Goal: Information Seeking & Learning: Learn about a topic

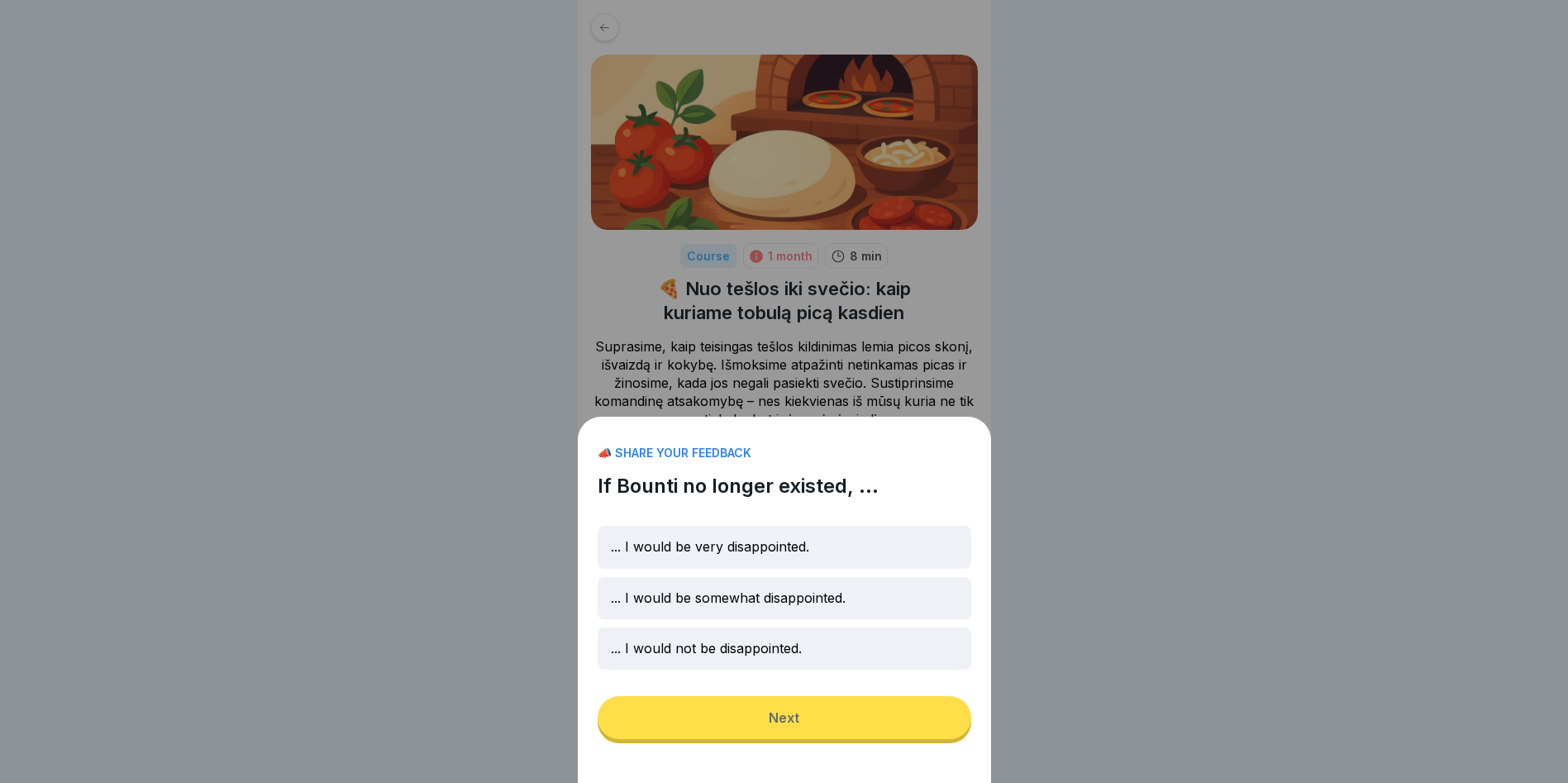
click at [750, 656] on p "... I would not be disappointed." at bounding box center [707, 648] width 191 height 16
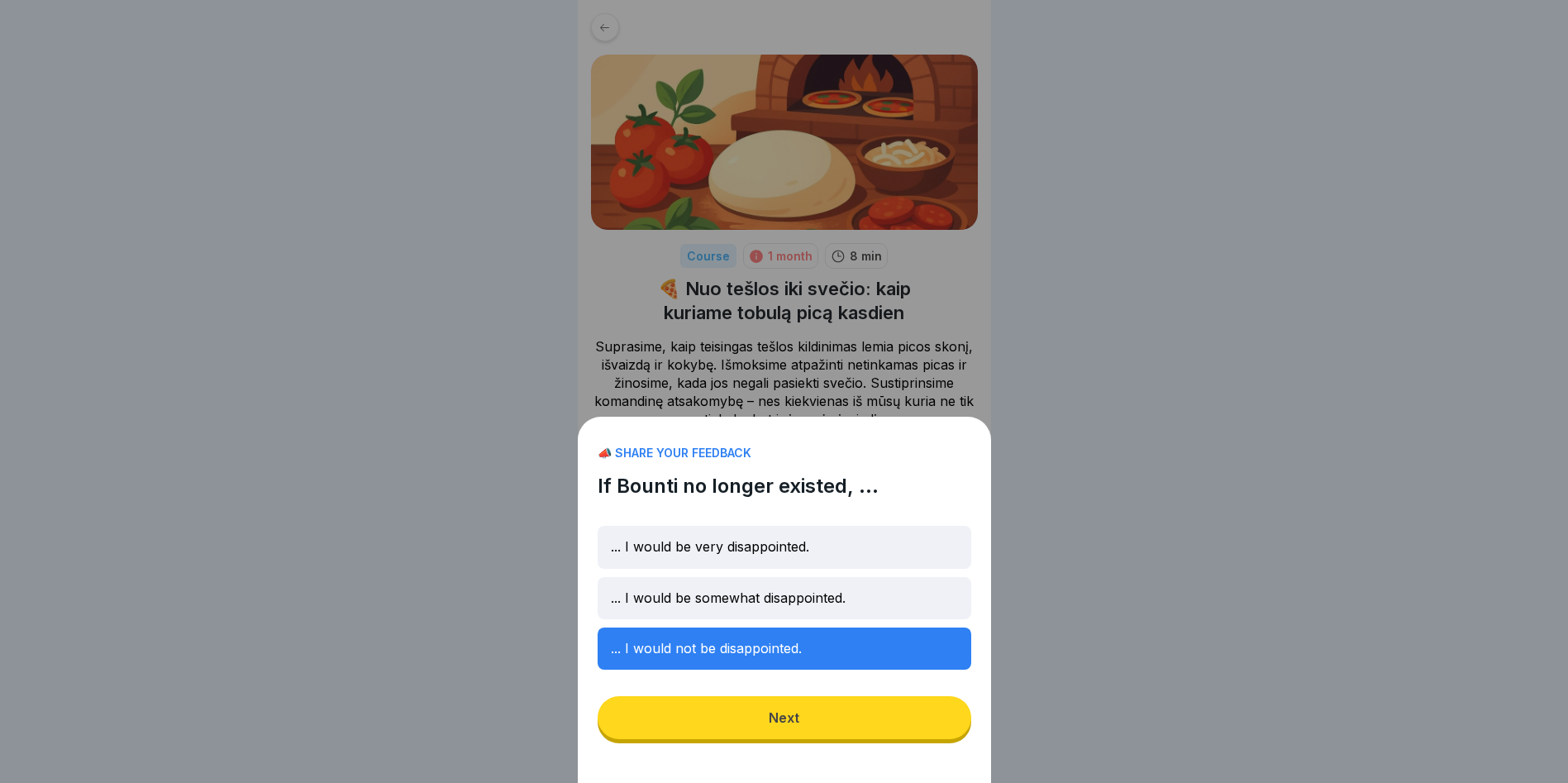
click at [811, 731] on button "Next" at bounding box center [785, 717] width 374 height 43
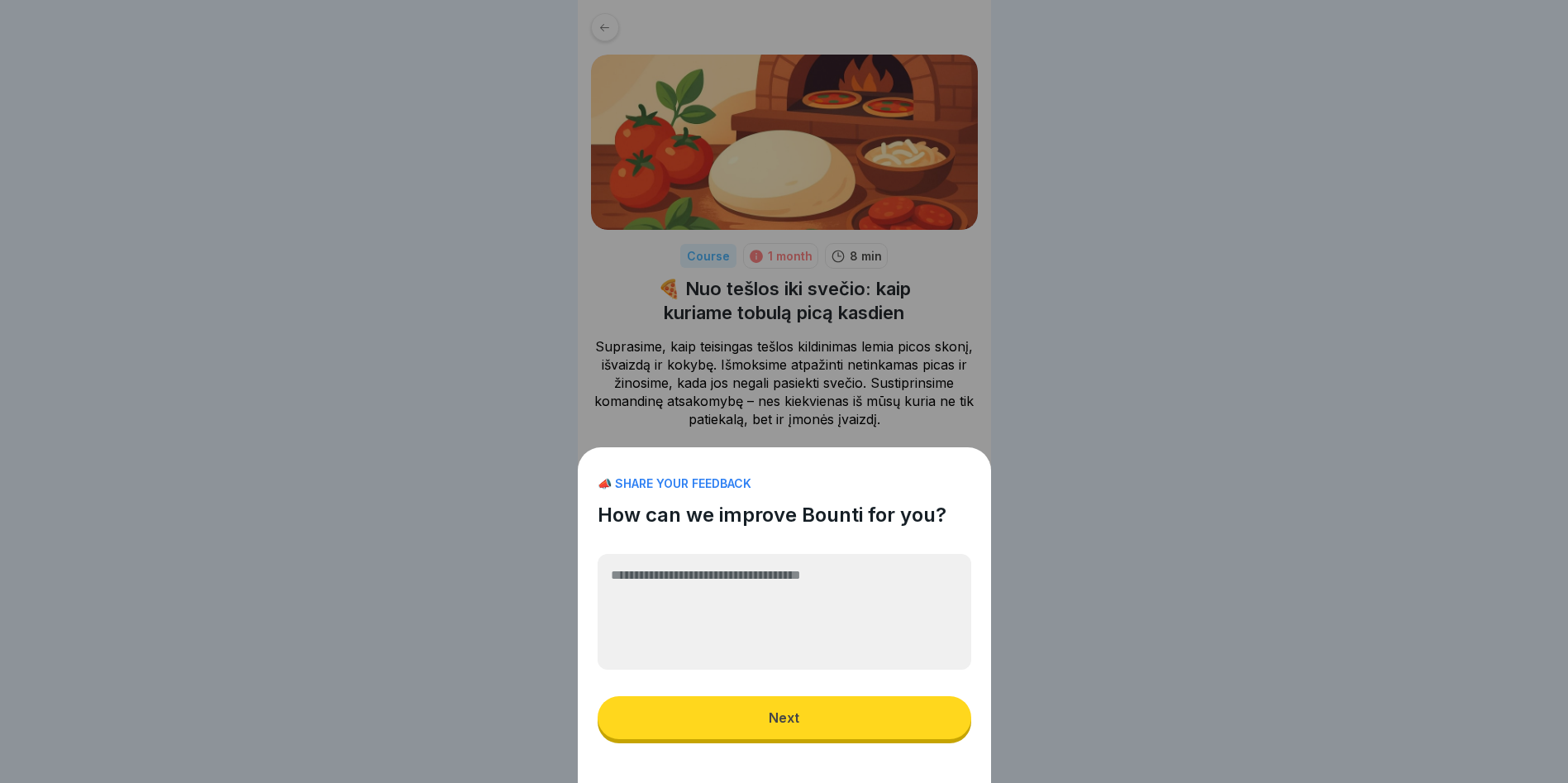
click at [799, 725] on div "Next" at bounding box center [784, 718] width 30 height 15
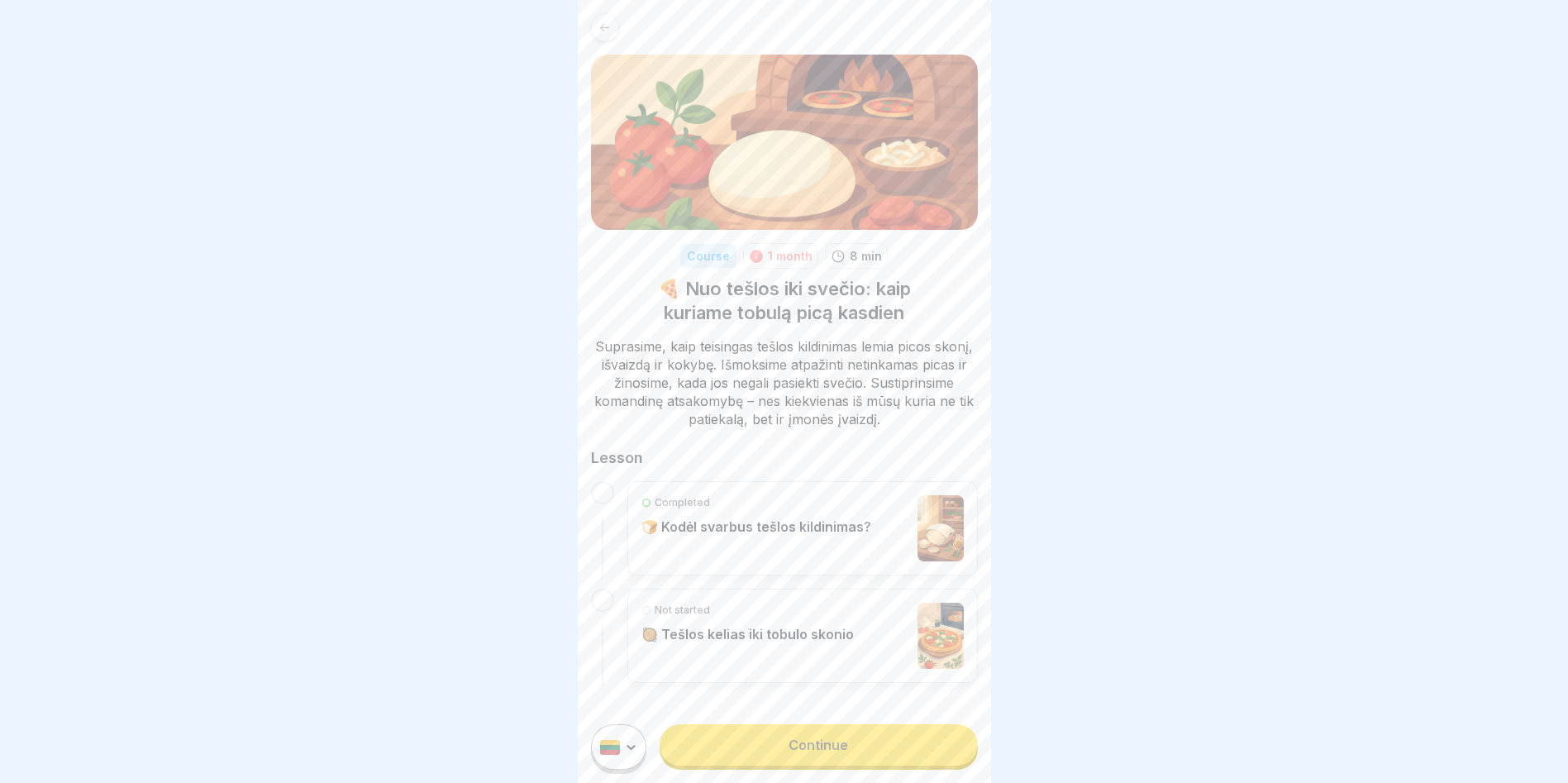
click at [798, 538] on div "Completed 🍞 Kodėl svarbus tešlos kildinimas?" at bounding box center [756, 528] width 230 height 66
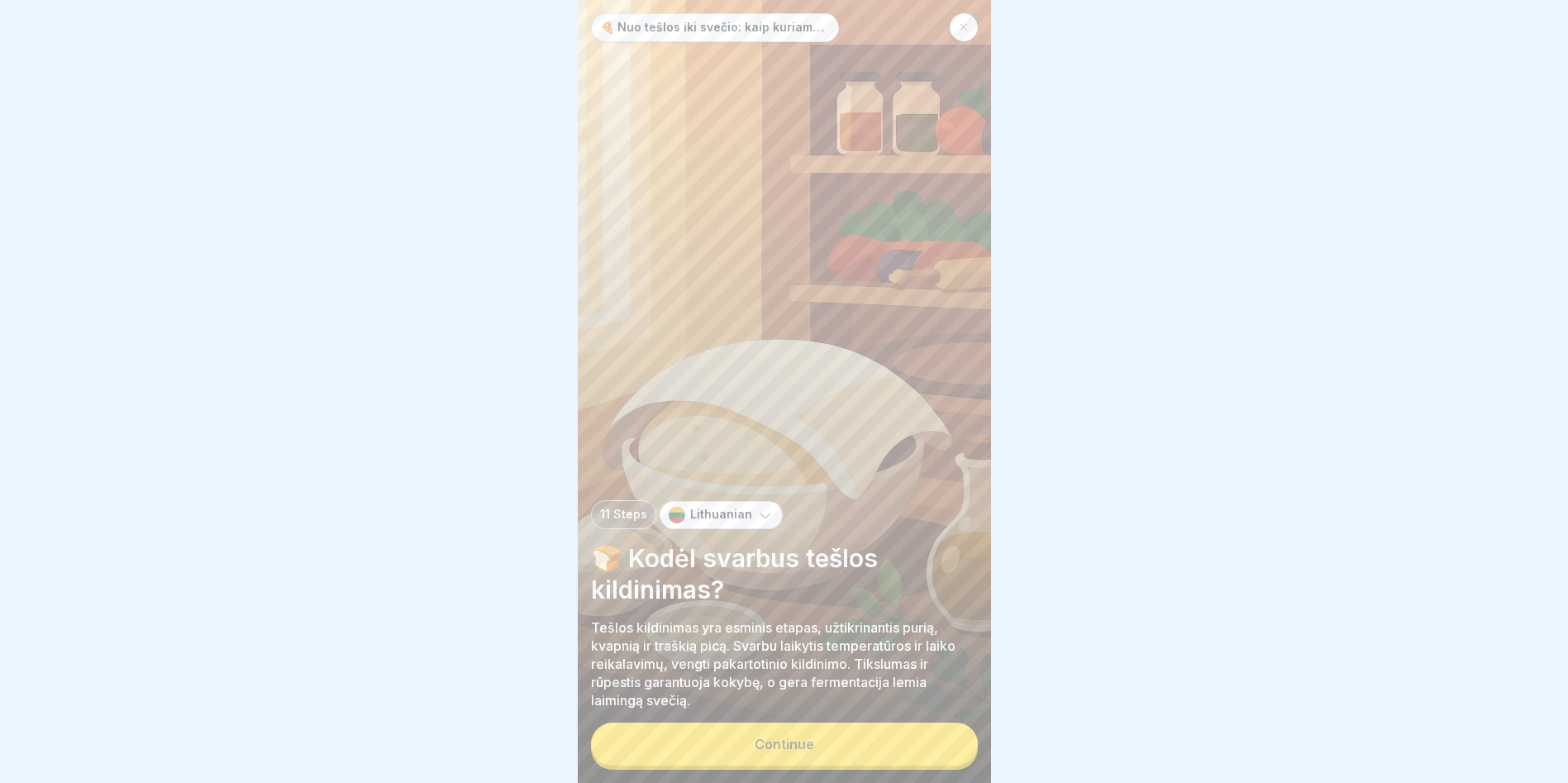
click at [803, 751] on div "Continue" at bounding box center [784, 744] width 60 height 15
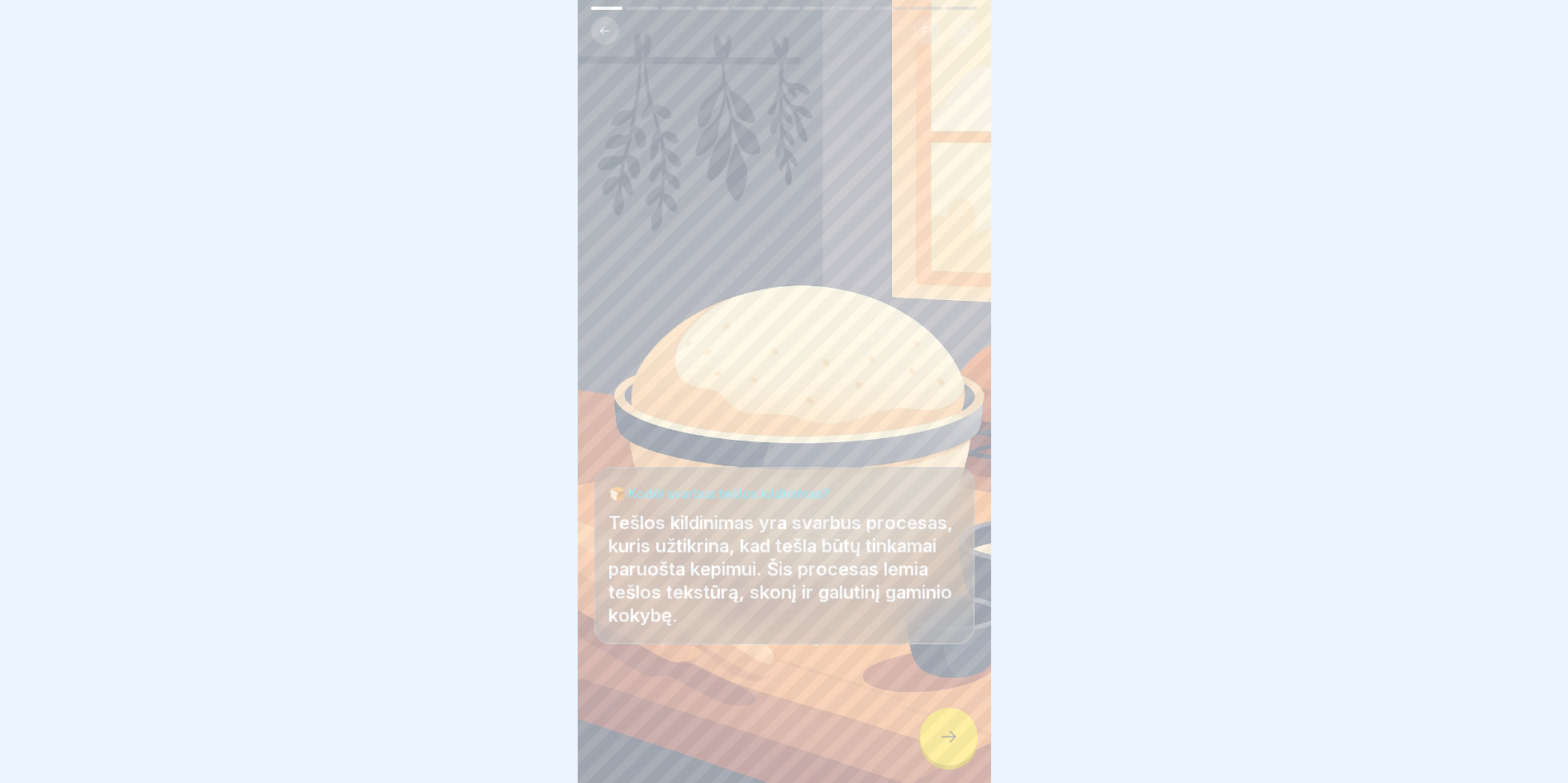
scroll to position [12, 0]
click at [942, 743] on icon at bounding box center [950, 737] width 20 height 20
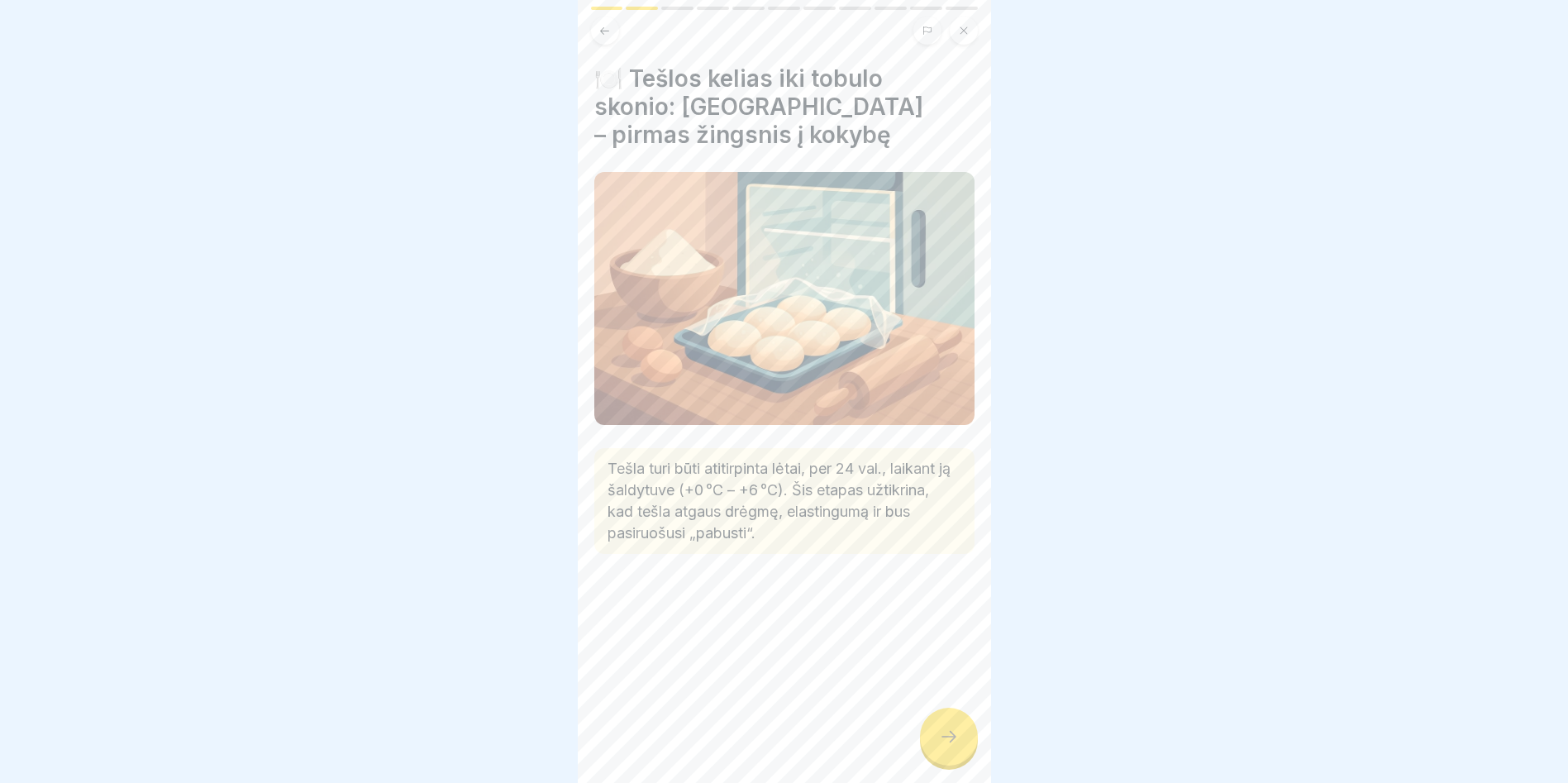
click at [946, 729] on icon at bounding box center [950, 737] width 20 height 20
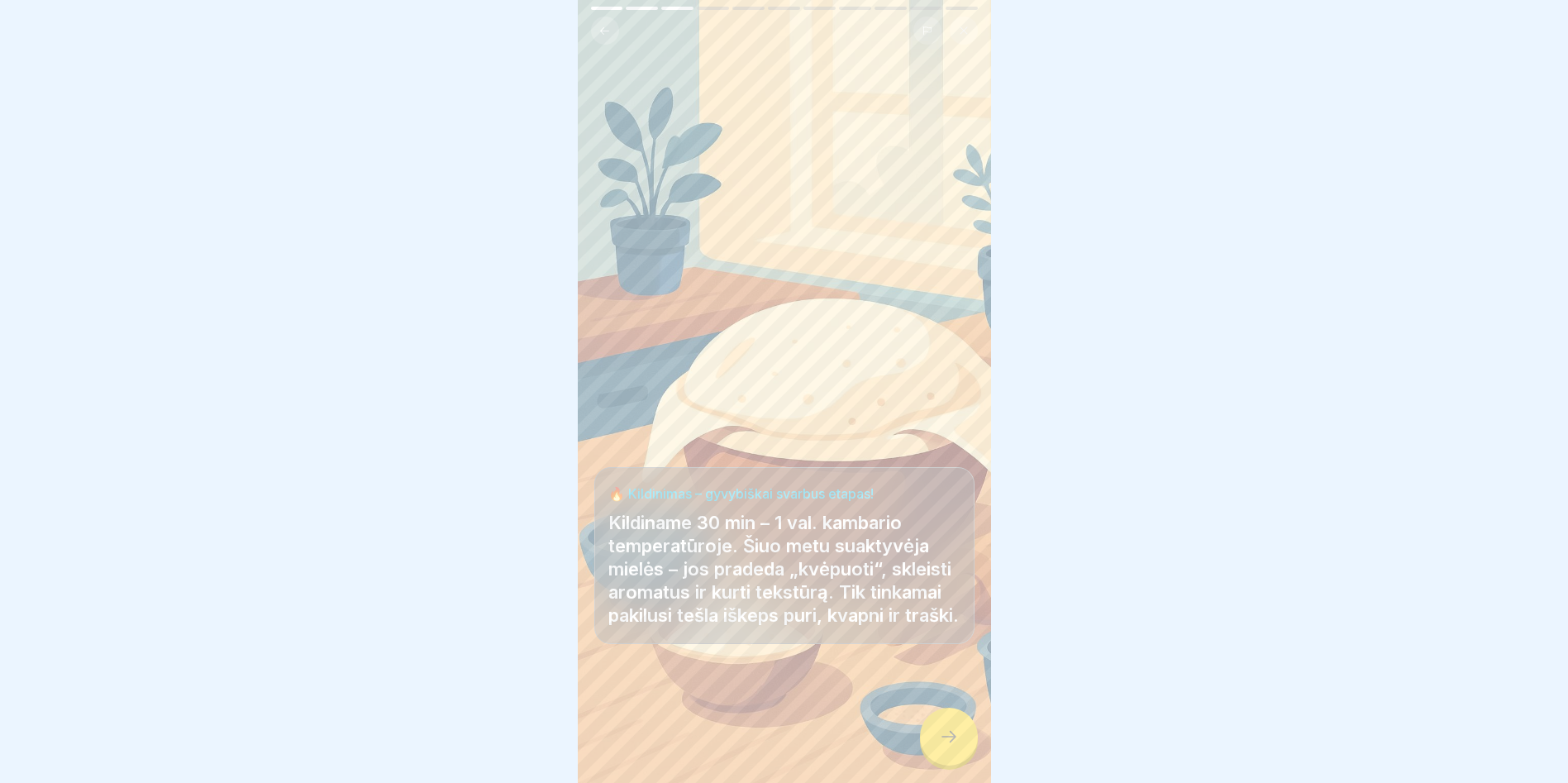
click at [949, 737] on icon at bounding box center [950, 737] width 20 height 20
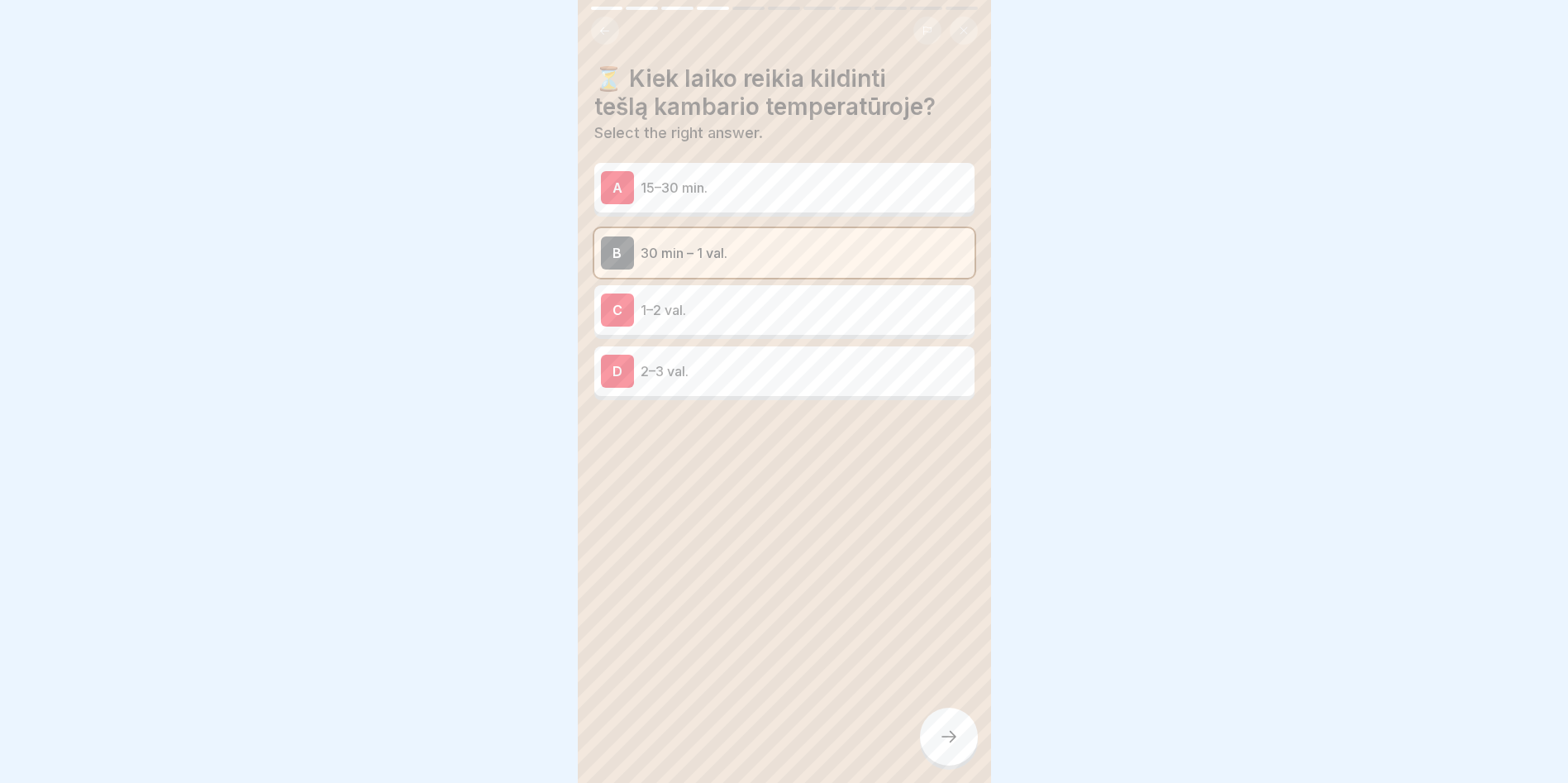
click at [809, 244] on p "30 min – 1 val." at bounding box center [804, 253] width 328 height 20
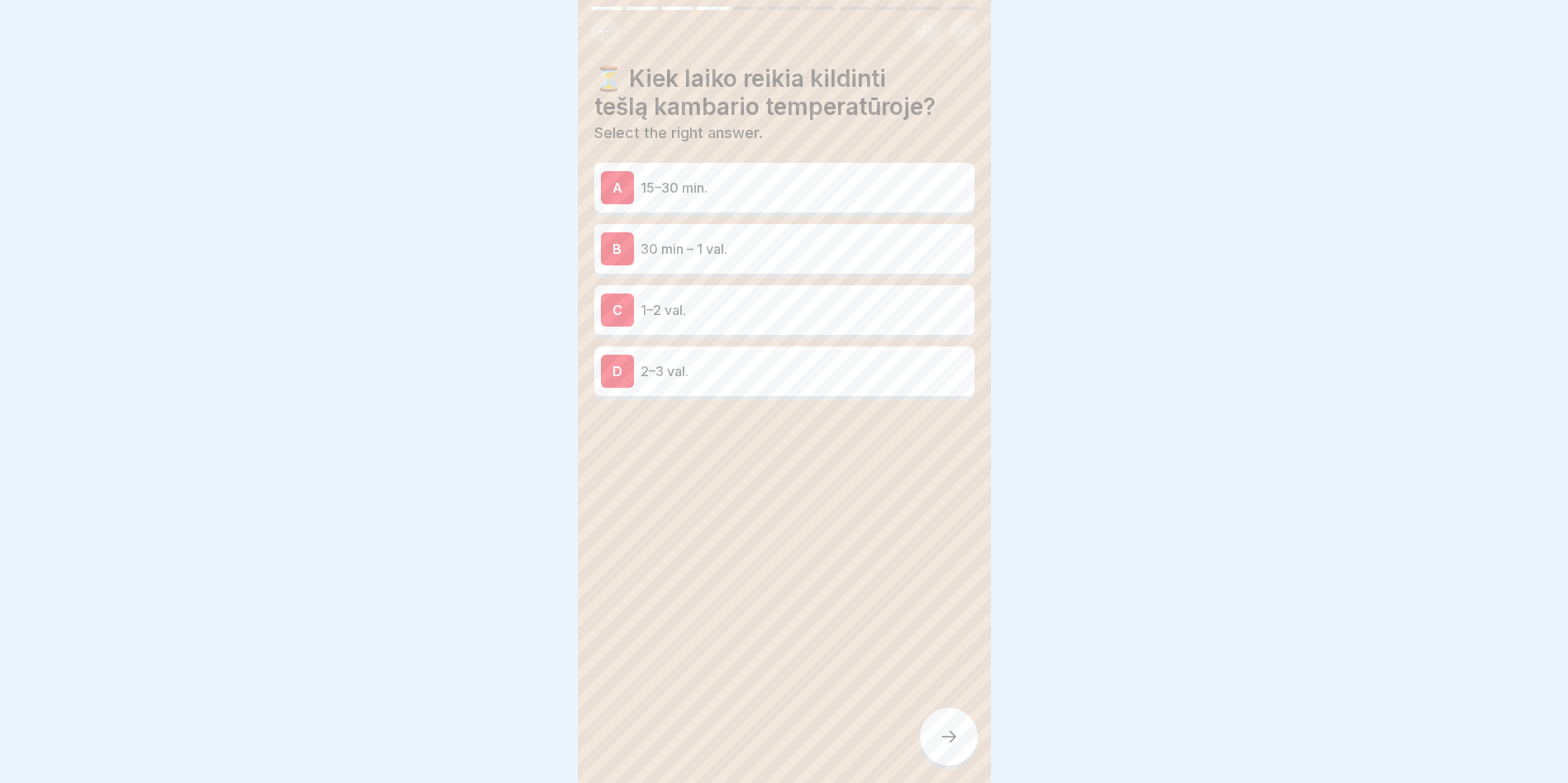
click at [752, 239] on p "30 min – 1 val." at bounding box center [804, 249] width 328 height 20
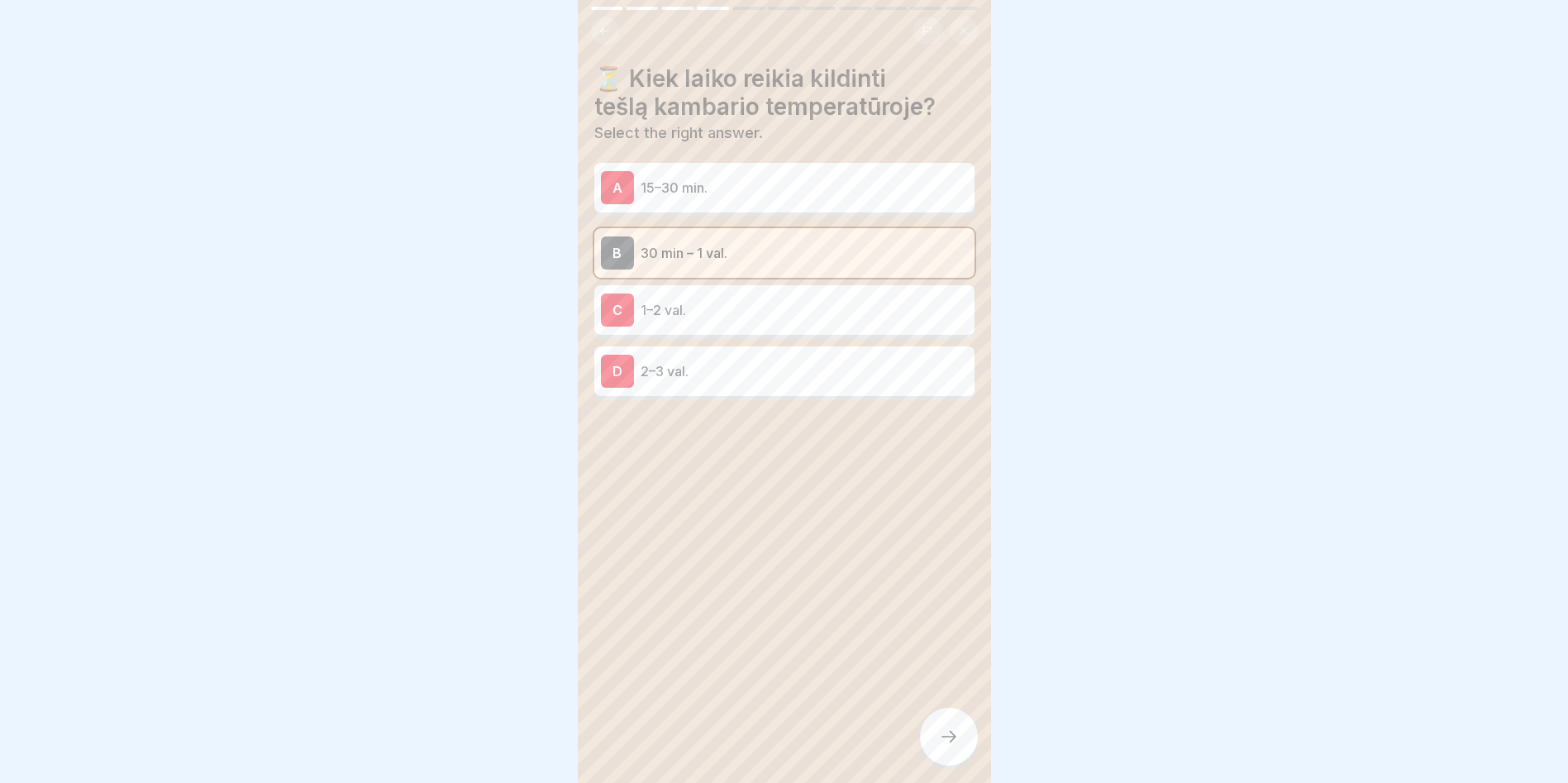
click at [944, 734] on icon at bounding box center [950, 737] width 20 height 20
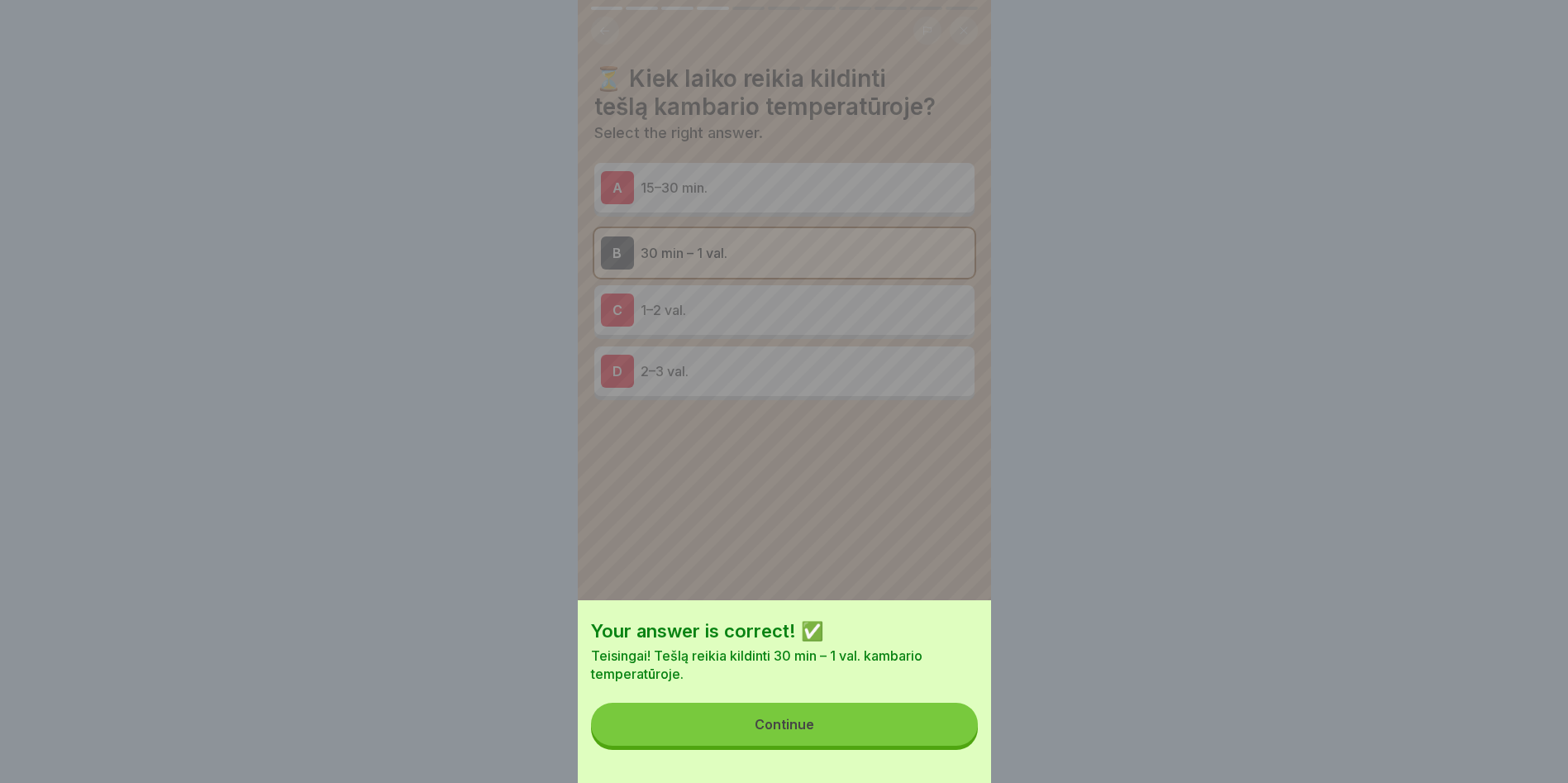
click at [905, 724] on button "Continue" at bounding box center [784, 724] width 386 height 43
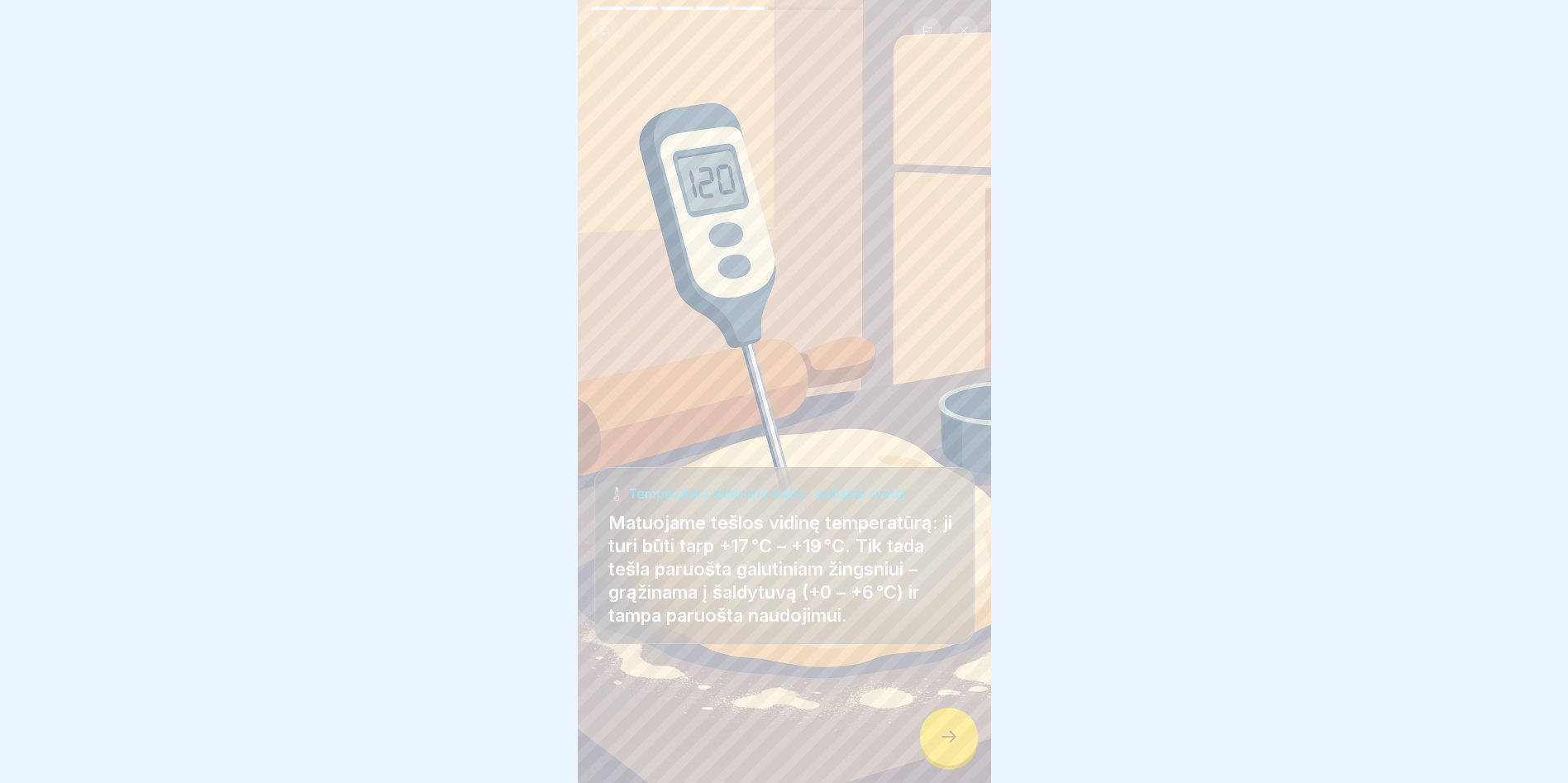
click at [940, 732] on icon at bounding box center [950, 737] width 20 height 20
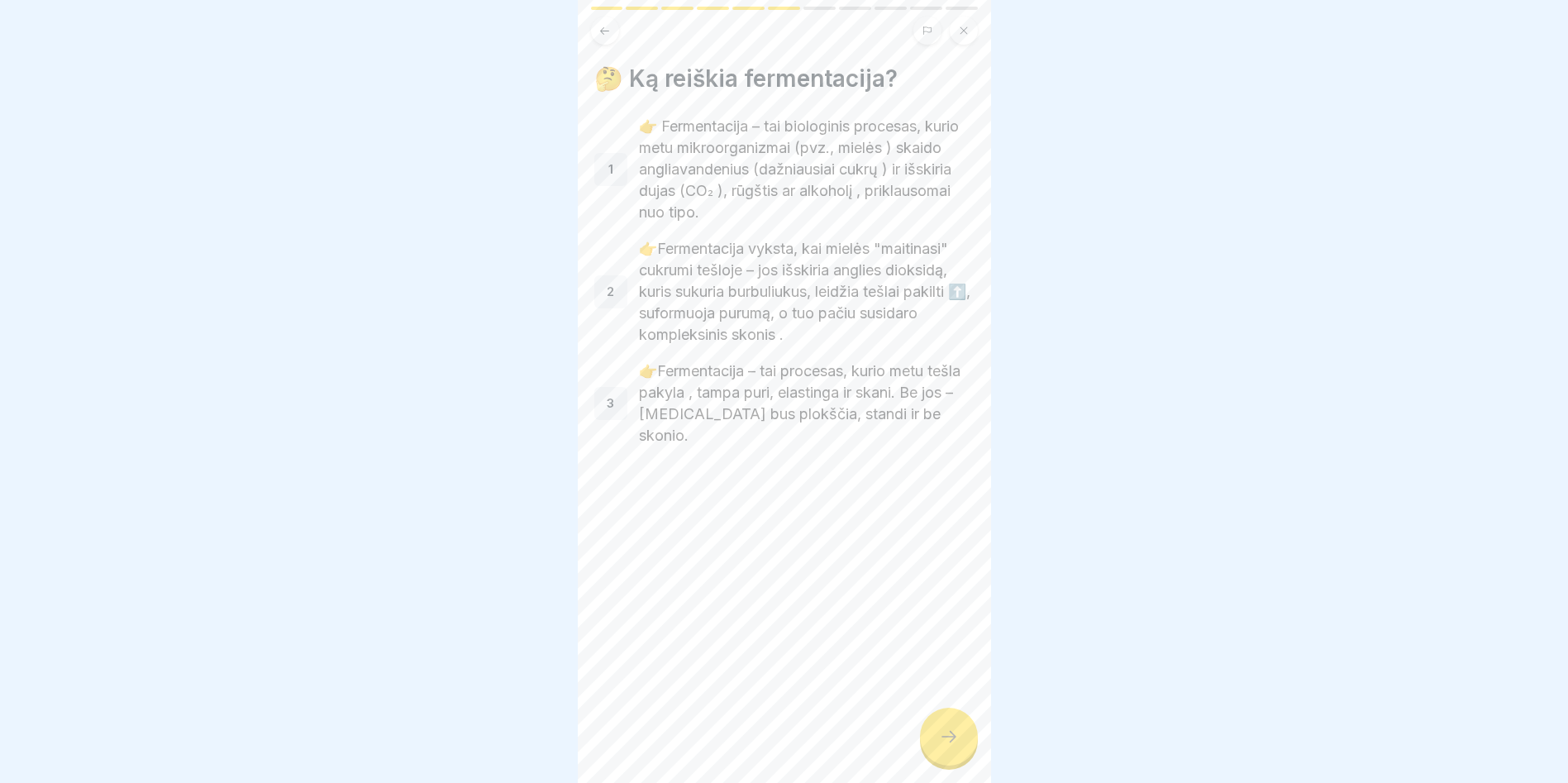
click at [946, 735] on icon at bounding box center [950, 737] width 20 height 20
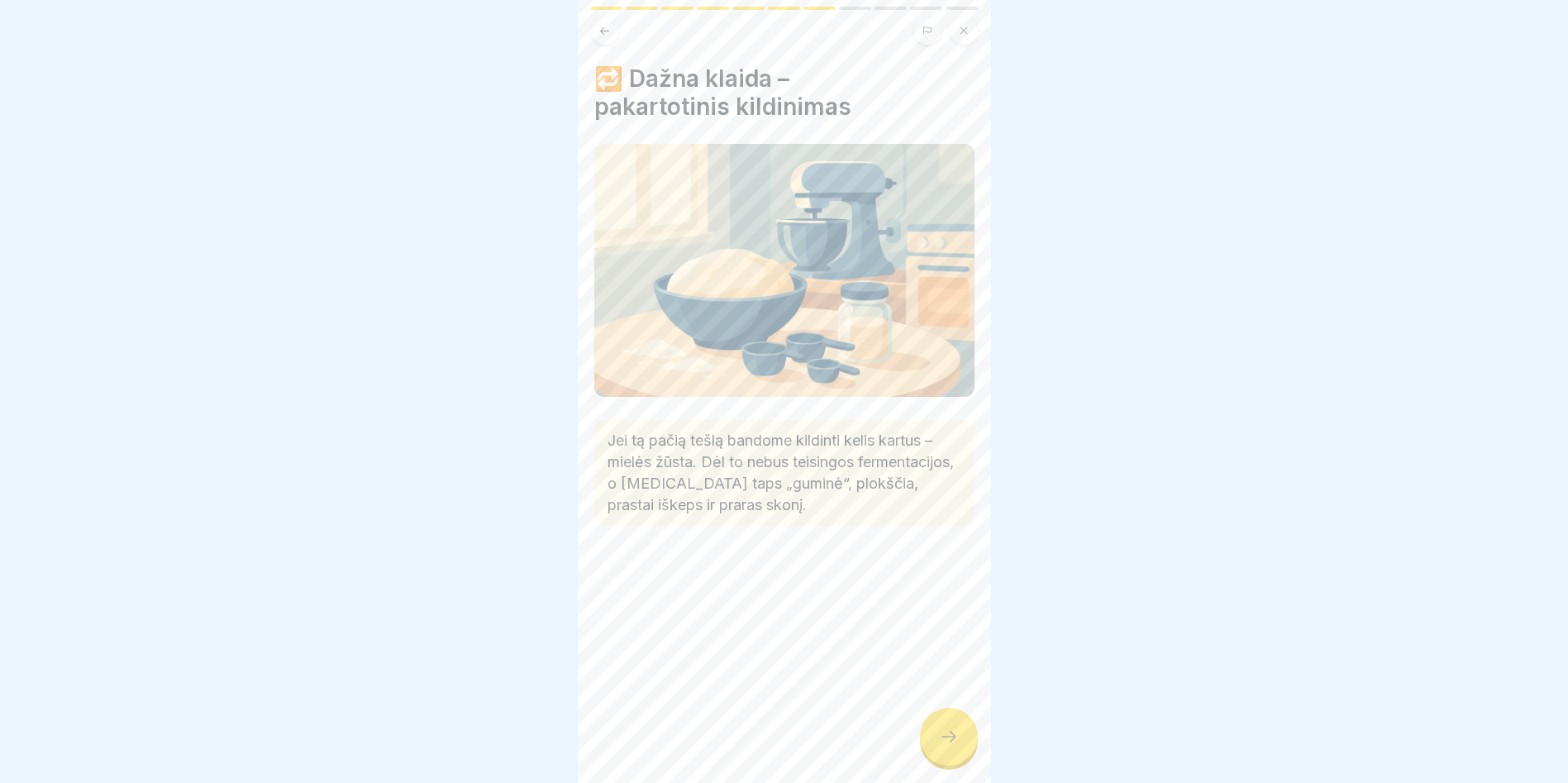
click at [940, 728] on div at bounding box center [949, 736] width 58 height 58
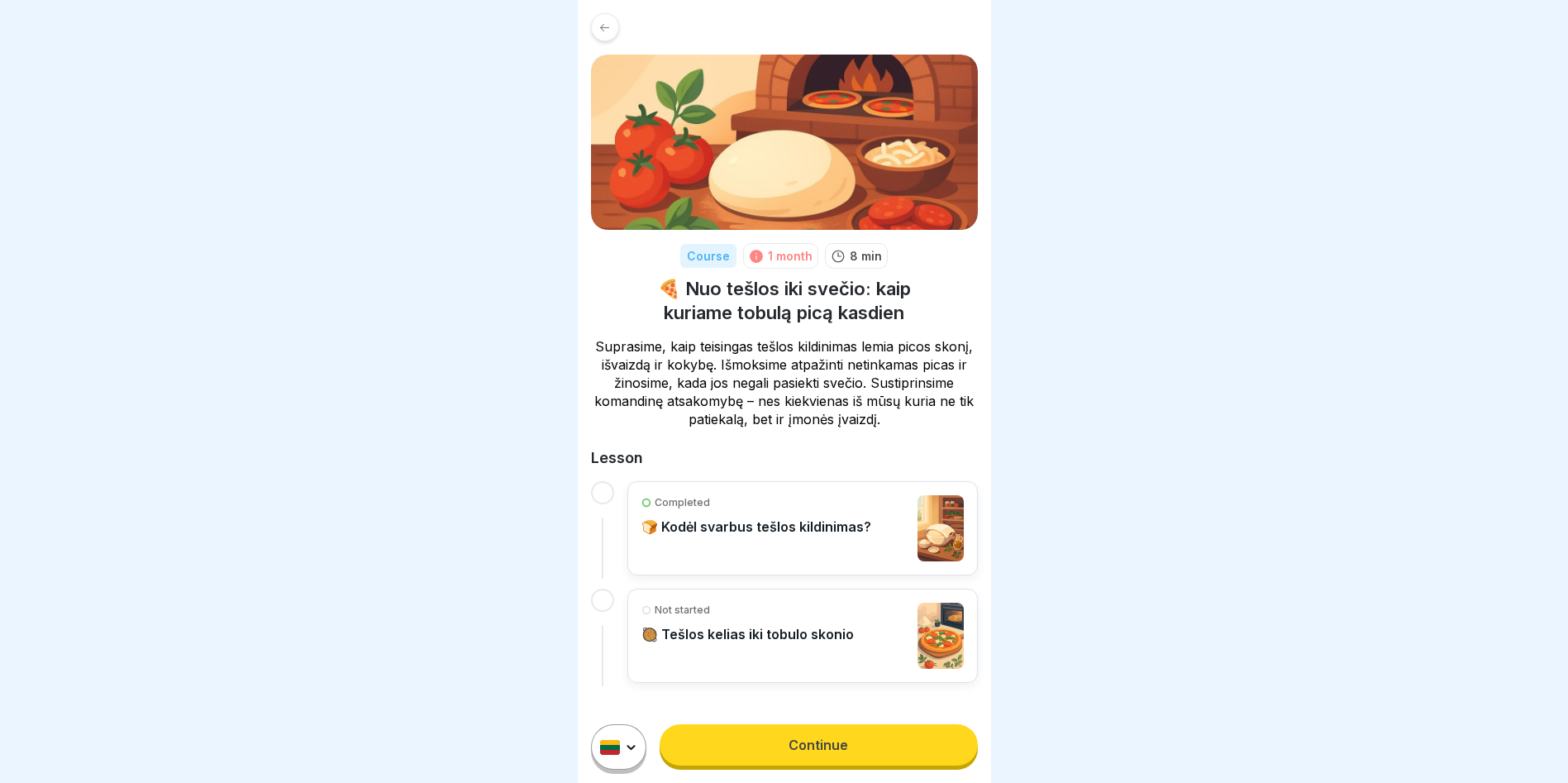
click at [825, 653] on div "Not started 🥘 Tešlos kelias iki tobulo skonio" at bounding box center [747, 636] width 213 height 66
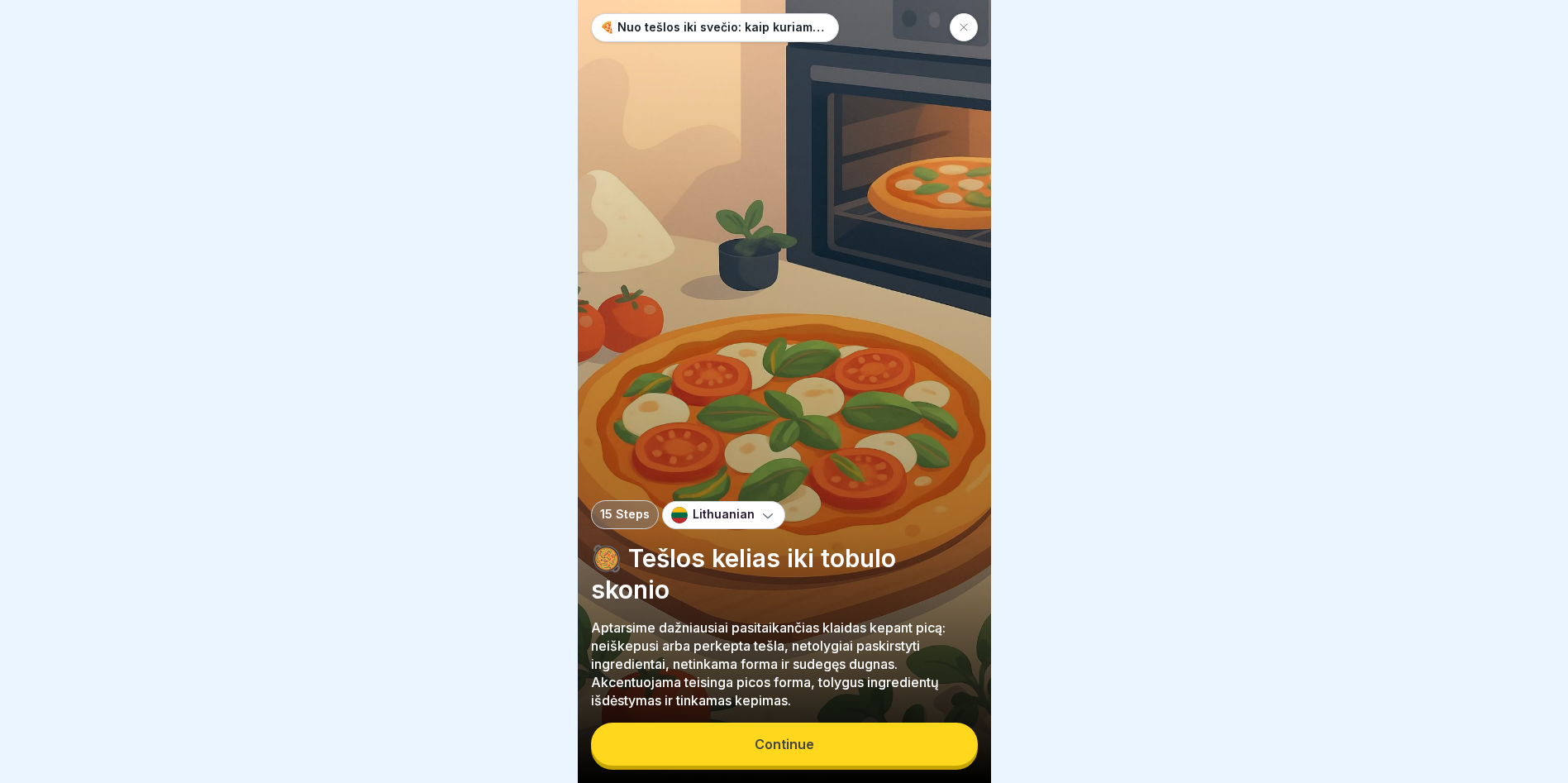
click at [851, 755] on button "Continue" at bounding box center [784, 743] width 386 height 43
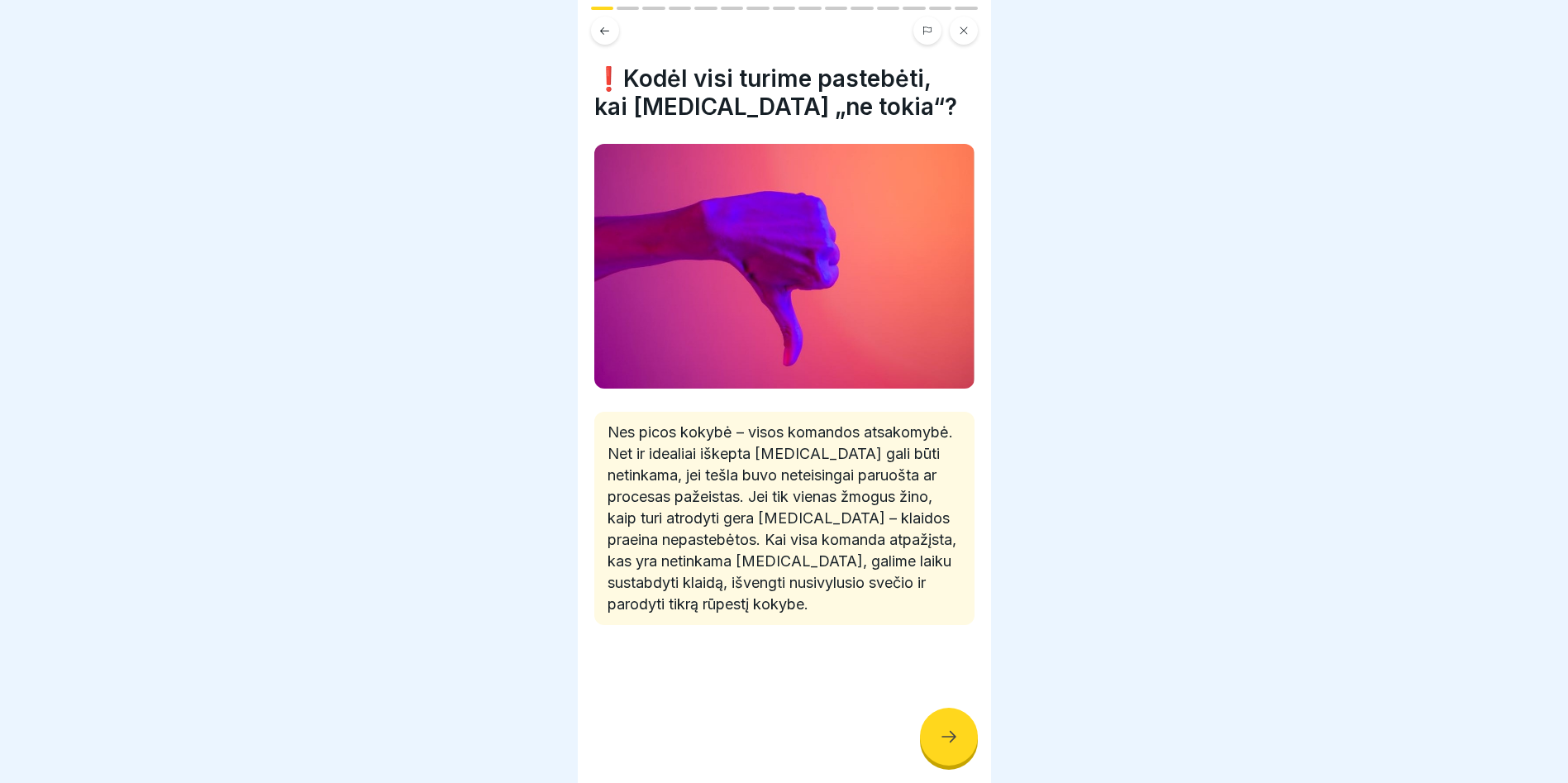
click at [939, 735] on div at bounding box center [949, 736] width 58 height 58
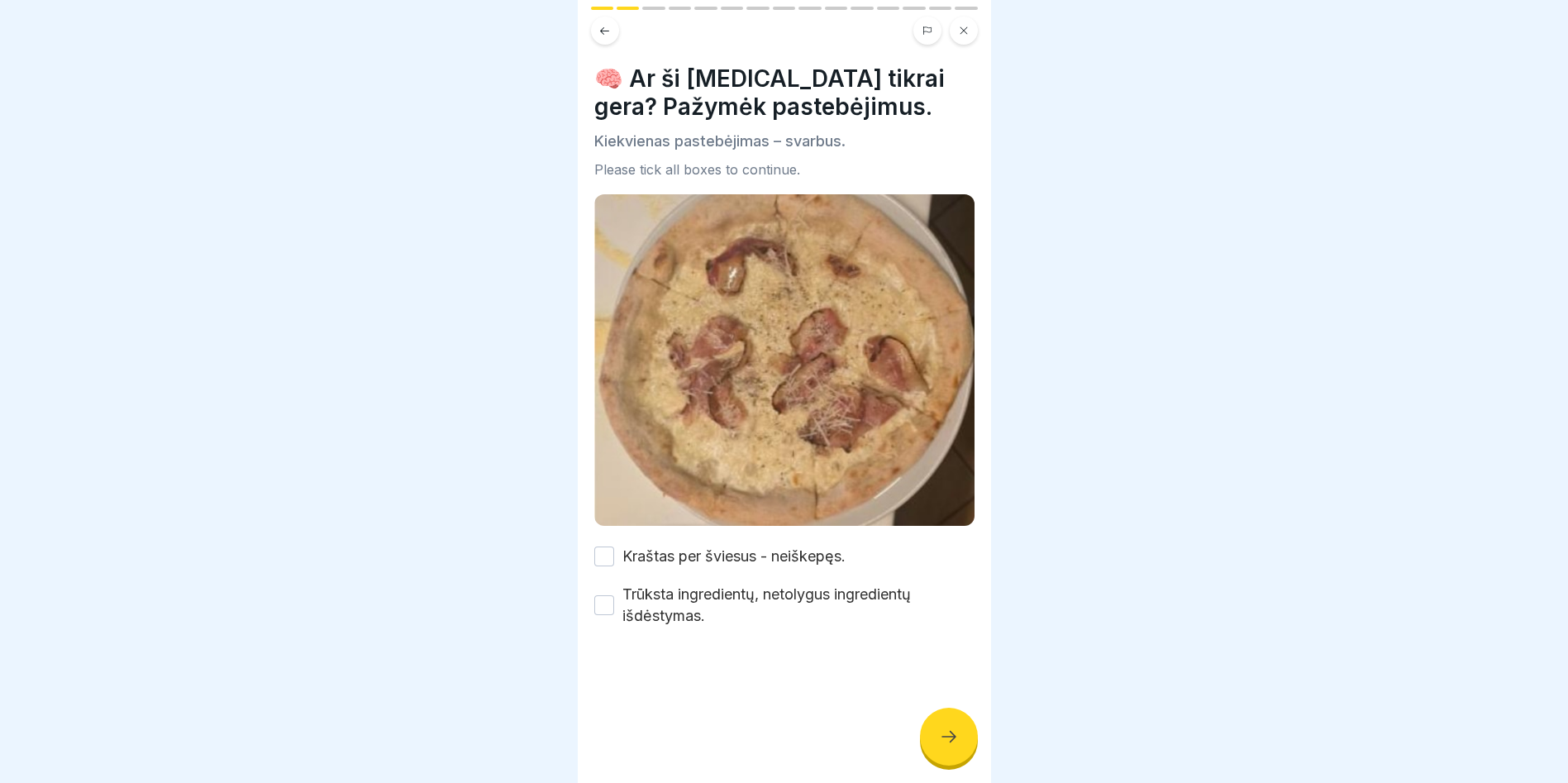
click at [605, 601] on button "Trūksta ingredientų, netolygus ingredientų išdėstymas." at bounding box center [605, 605] width 20 height 20
click at [949, 729] on div at bounding box center [949, 736] width 58 height 58
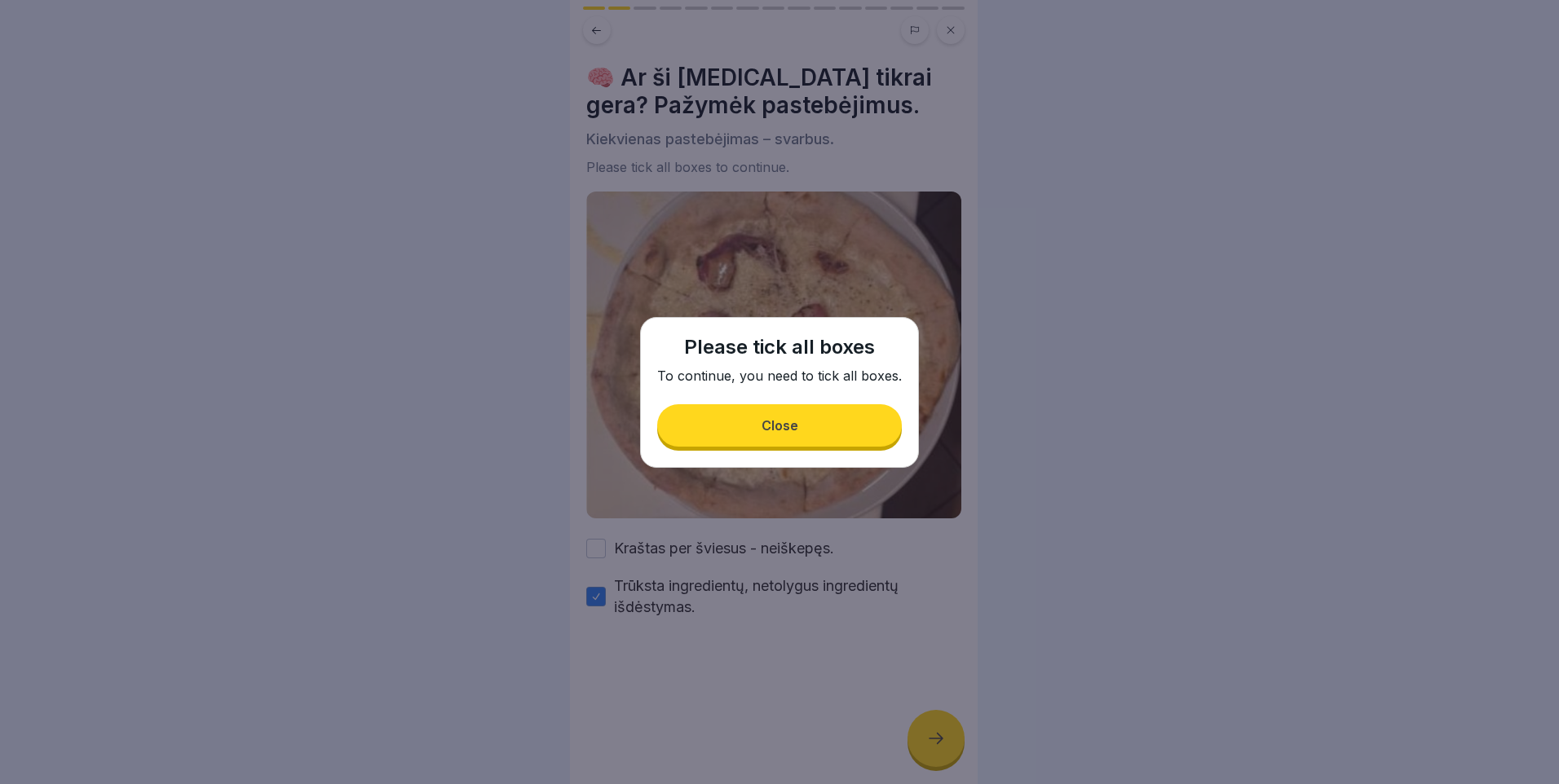
click at [775, 431] on div "Close" at bounding box center [780, 426] width 36 height 15
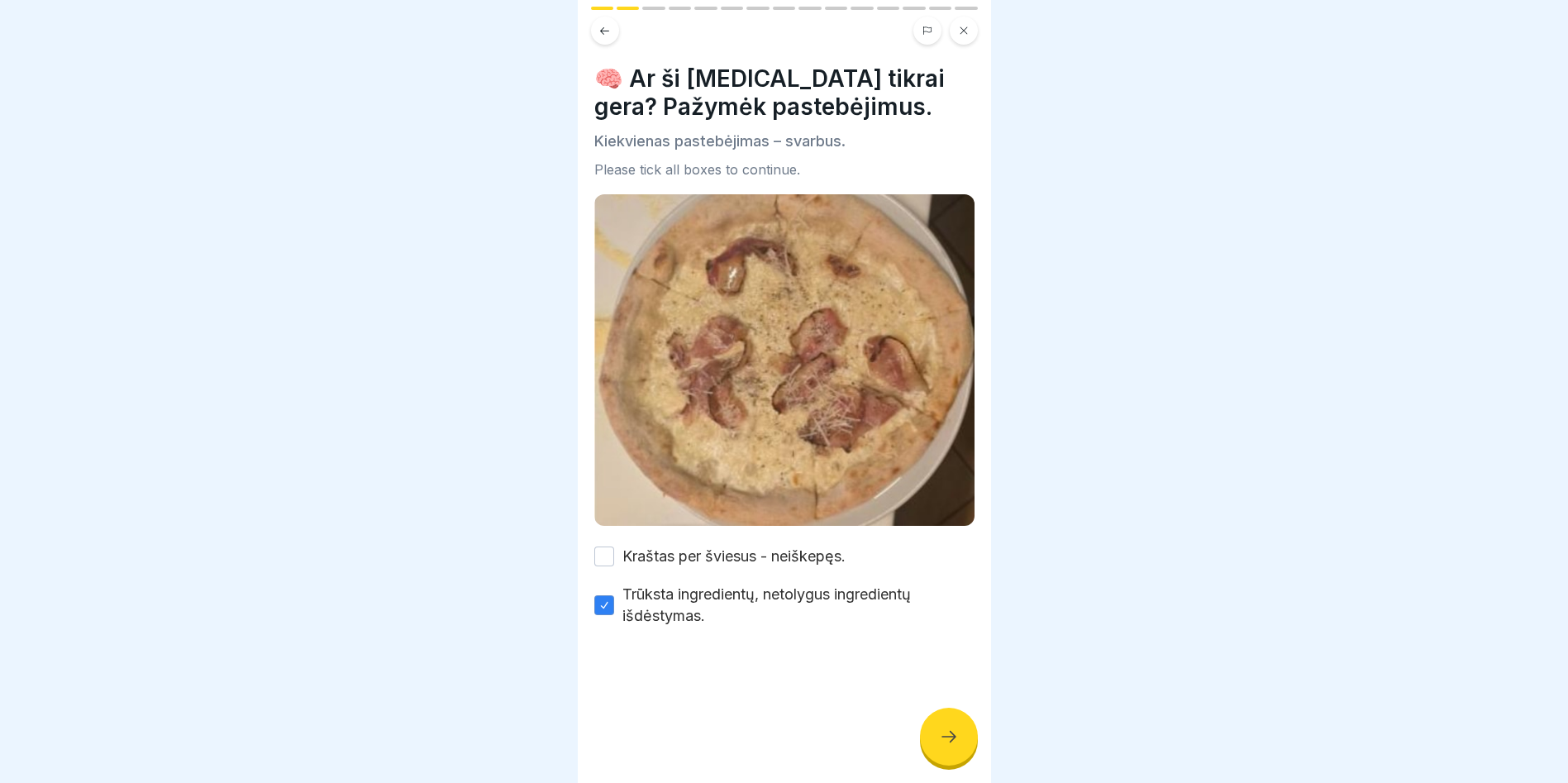
click at [608, 547] on button "Kraštas per šviesus - neiškepęs." at bounding box center [605, 557] width 20 height 20
click at [970, 747] on div at bounding box center [949, 736] width 58 height 58
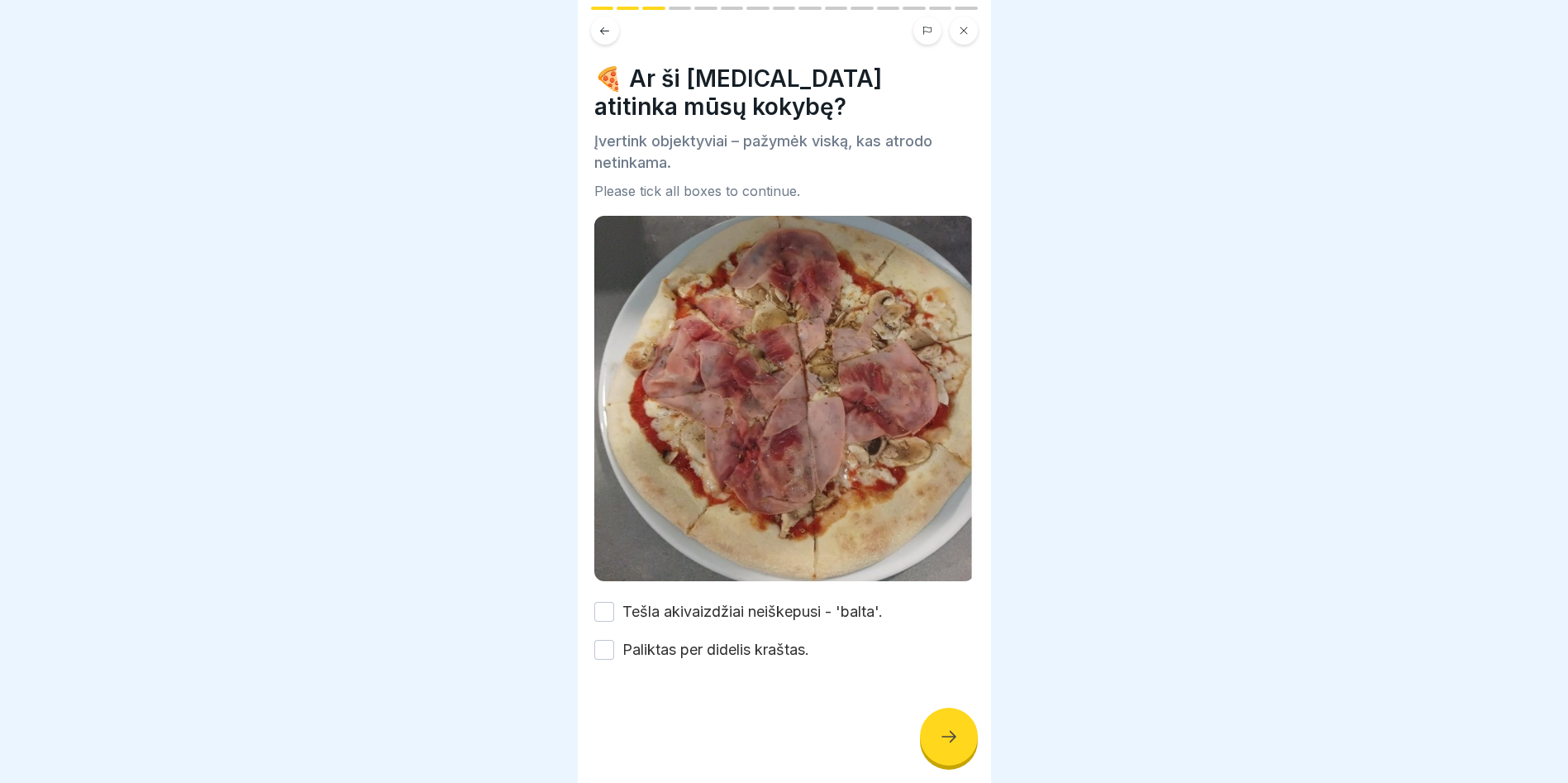
click at [610, 605] on button "Tešla akivaizdžiai neiškepusi - 'balta'." at bounding box center [605, 612] width 20 height 20
click at [607, 639] on button "Paliktas per didelis kraštas." at bounding box center [605, 650] width 20 height 20
click at [943, 746] on icon at bounding box center [950, 737] width 20 height 20
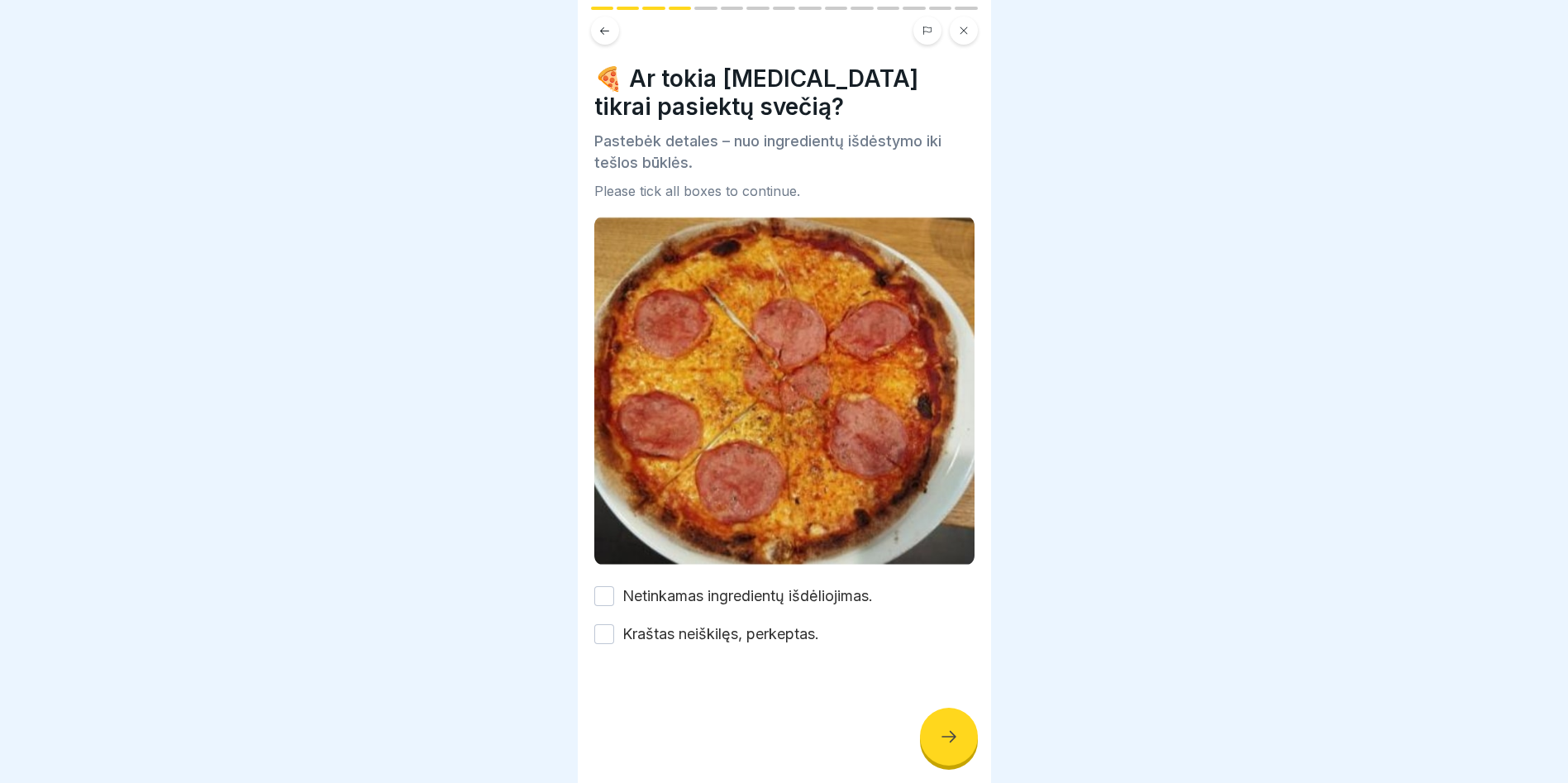
click at [607, 586] on button "Netinkamas ingredientų išdėliojimas." at bounding box center [605, 596] width 20 height 20
click at [604, 624] on button "Kraštas neiškilęs, perkeptas." at bounding box center [605, 634] width 20 height 20
click at [940, 745] on icon at bounding box center [950, 737] width 20 height 20
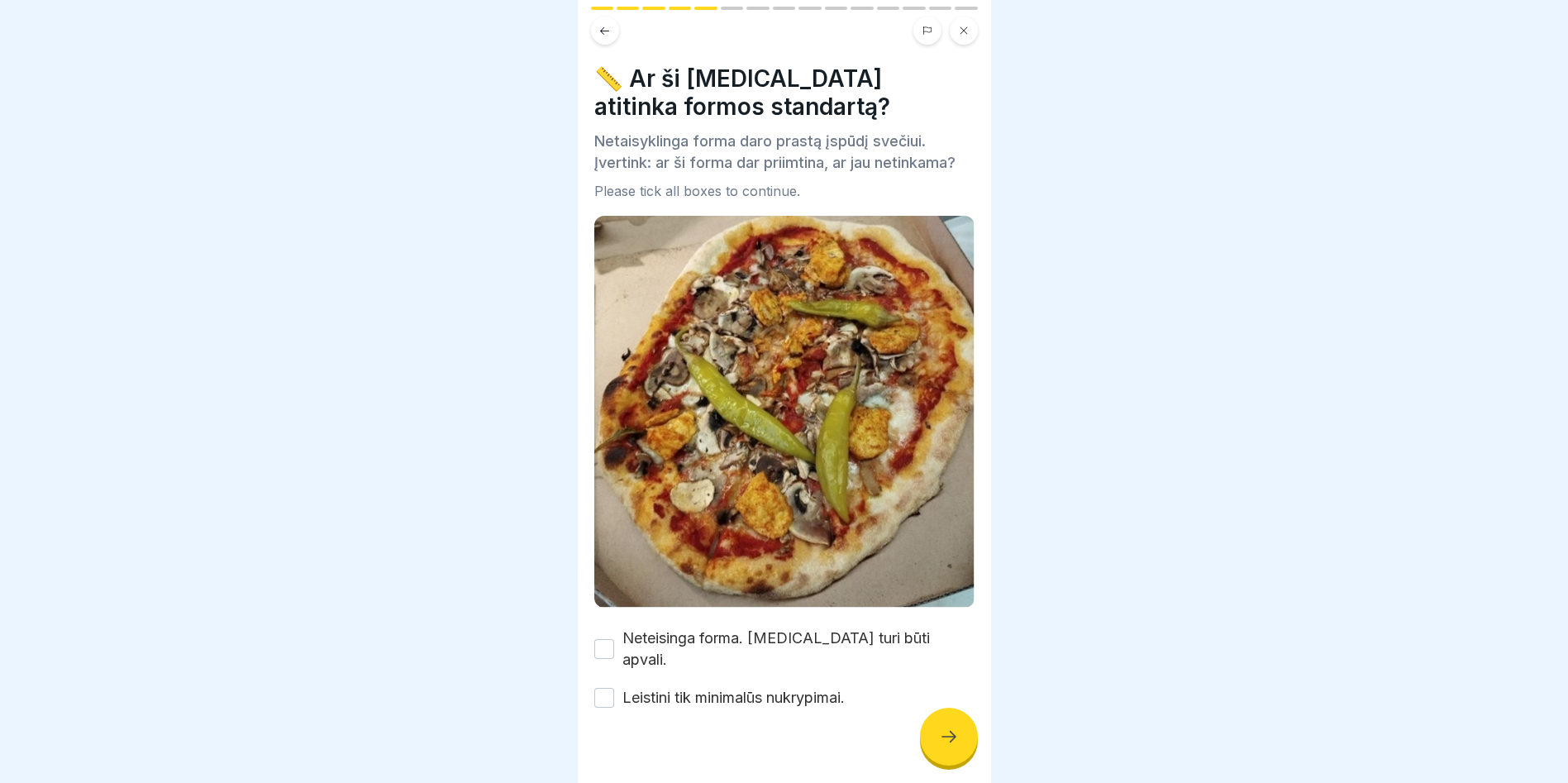
click at [612, 639] on button "Neteisinga forma. [MEDICAL_DATA] turi būti apvali." at bounding box center [605, 650] width 20 height 20
click at [610, 688] on button "Leistini tik minimalūs nukrypimai." at bounding box center [605, 698] width 20 height 20
click at [949, 746] on icon at bounding box center [950, 737] width 20 height 20
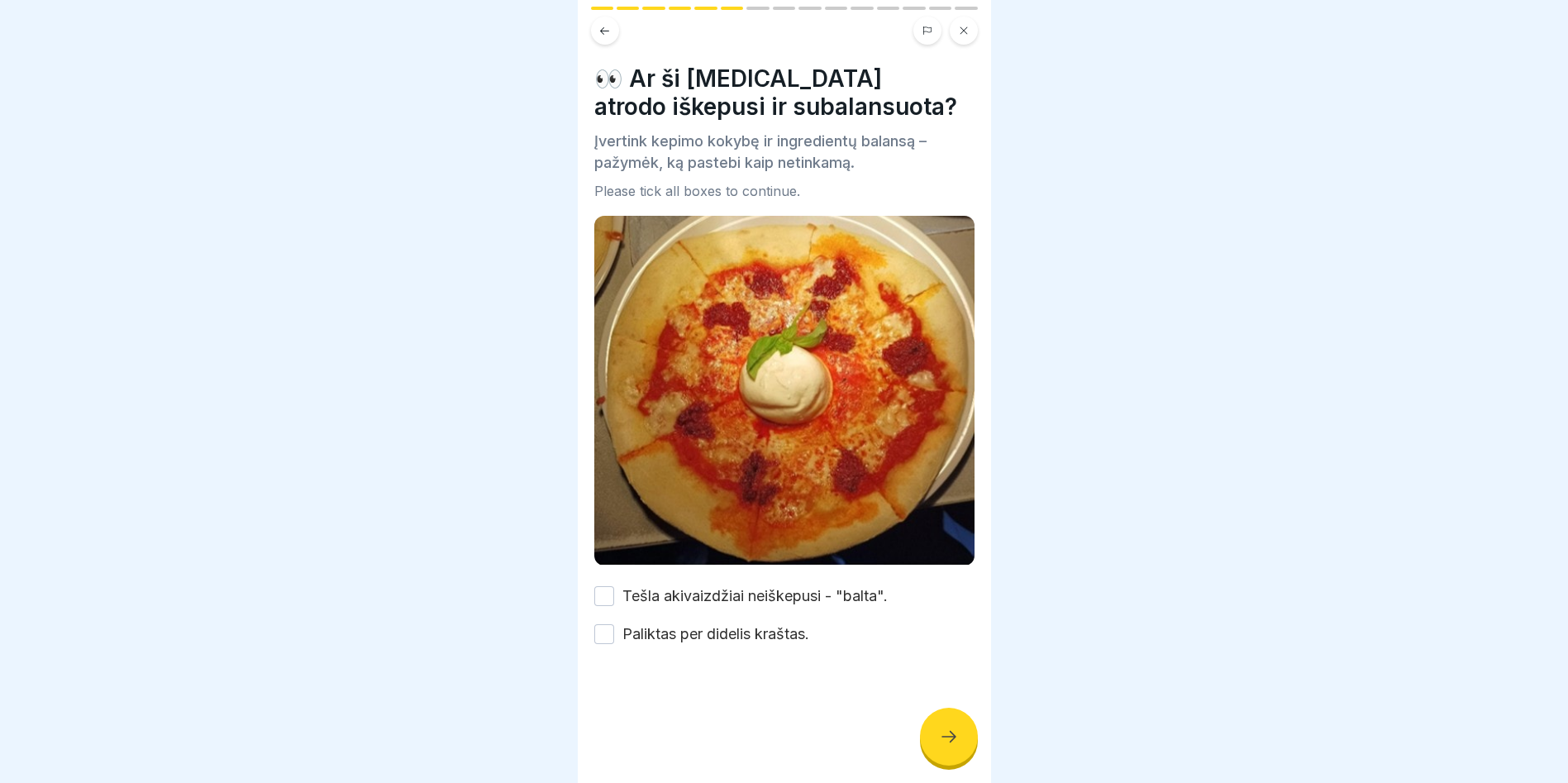
click at [600, 586] on button "Tešla akivaizdžiai neiškepusi - "balta"." at bounding box center [605, 596] width 20 height 20
click at [606, 624] on button "Paliktas per didelis kraštas." at bounding box center [605, 634] width 20 height 20
click at [945, 746] on icon at bounding box center [950, 737] width 20 height 20
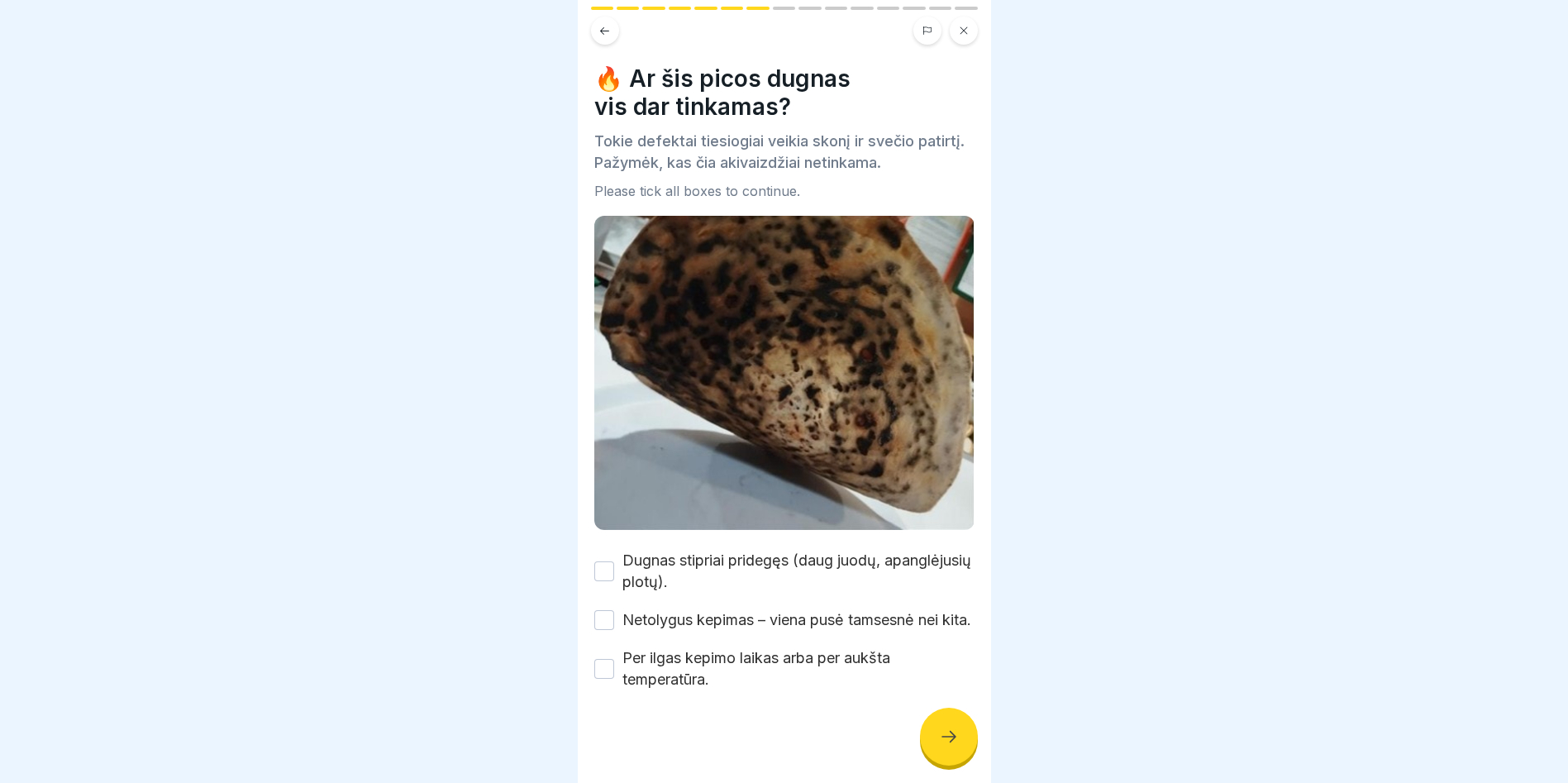
click at [606, 561] on button "Dugnas stipriai pridegęs (daug juodų, apanglėjusių plotų)." at bounding box center [605, 571] width 20 height 20
click at [606, 613] on button "Netolygus kepimas – viena pusė tamsesnė nei kita." at bounding box center [605, 620] width 20 height 20
click at [608, 679] on button "Per ilgas kepimo laikas arba per aukšta temperatūra." at bounding box center [605, 669] width 20 height 20
click at [944, 744] on icon at bounding box center [950, 737] width 20 height 20
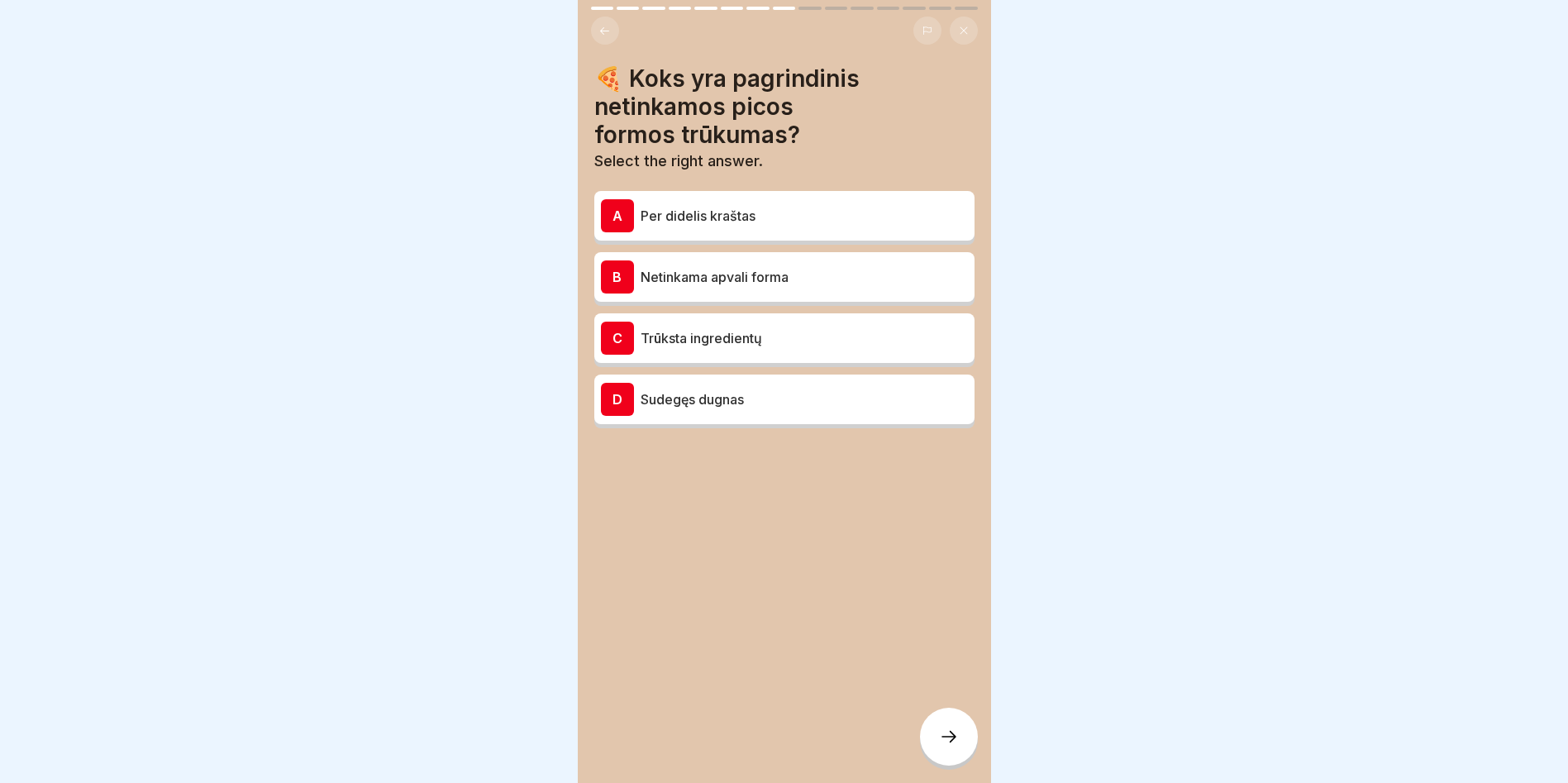
click at [771, 403] on p "Sudegęs dugnas" at bounding box center [804, 399] width 328 height 20
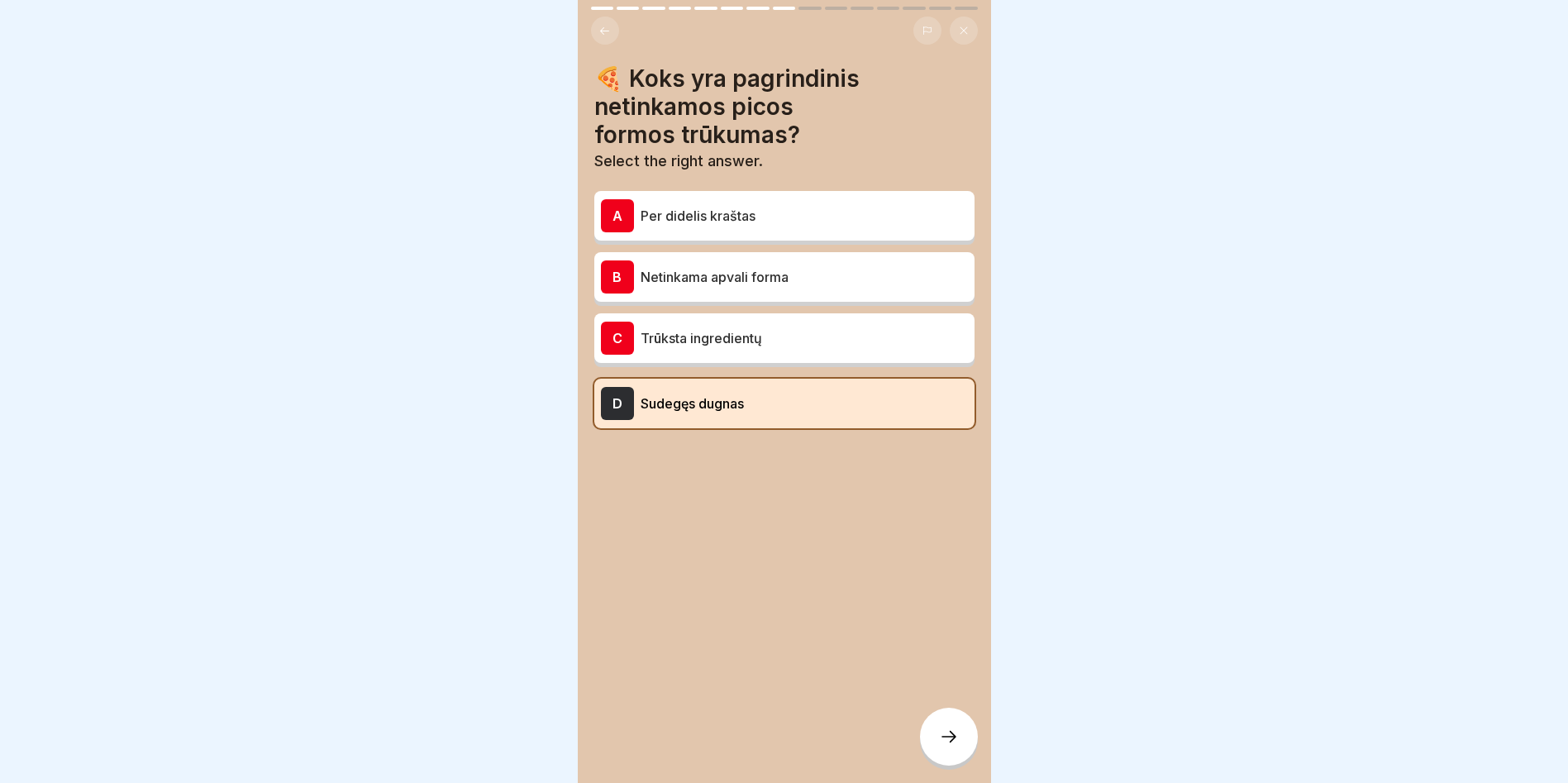
click at [943, 732] on div at bounding box center [949, 736] width 58 height 58
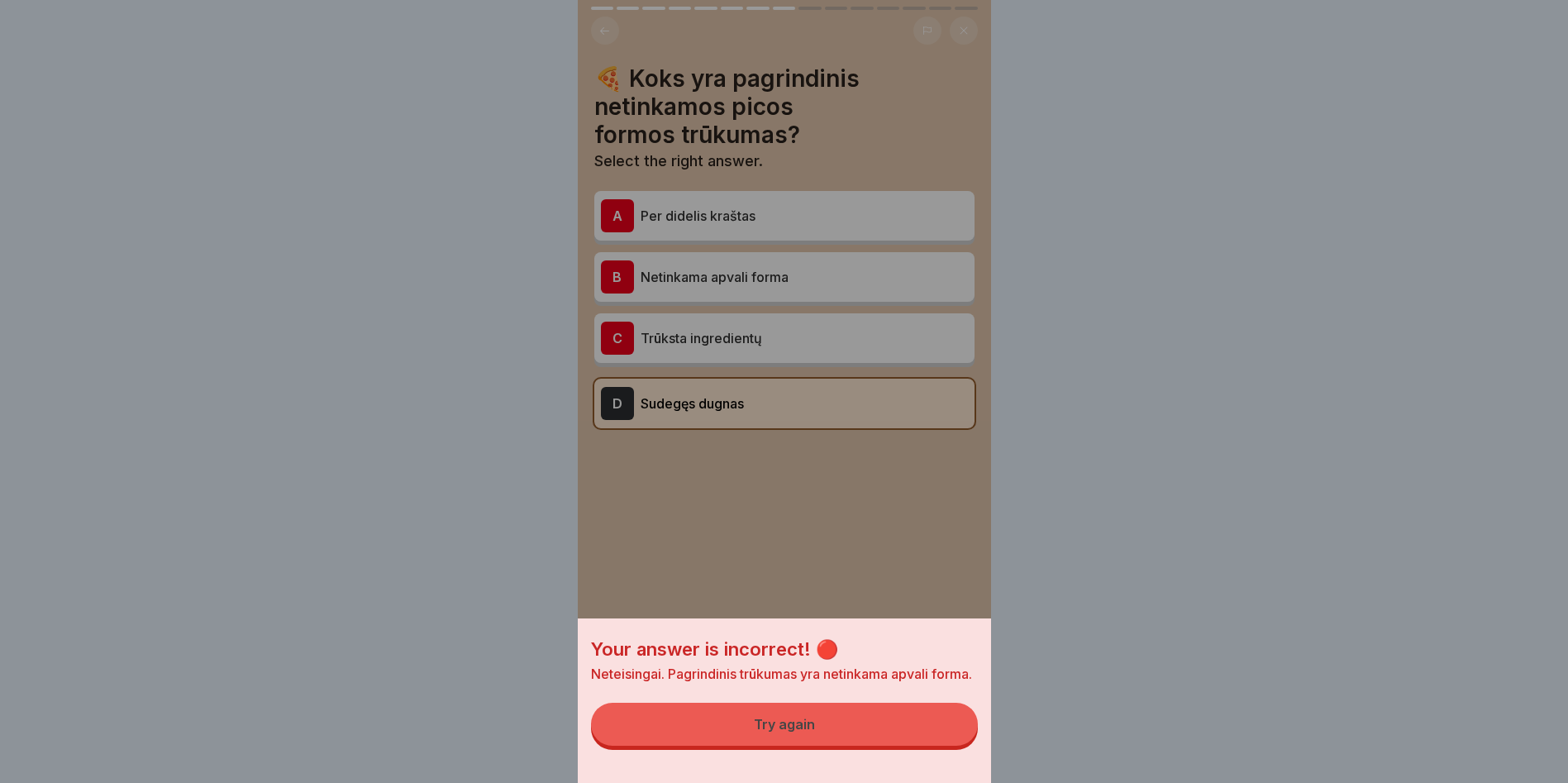
click at [850, 516] on div "Your answer is incorrect! 🔴 Neteisingai. Pagrindinis trūkumas yra netinkama apv…" at bounding box center [784, 391] width 413 height 783
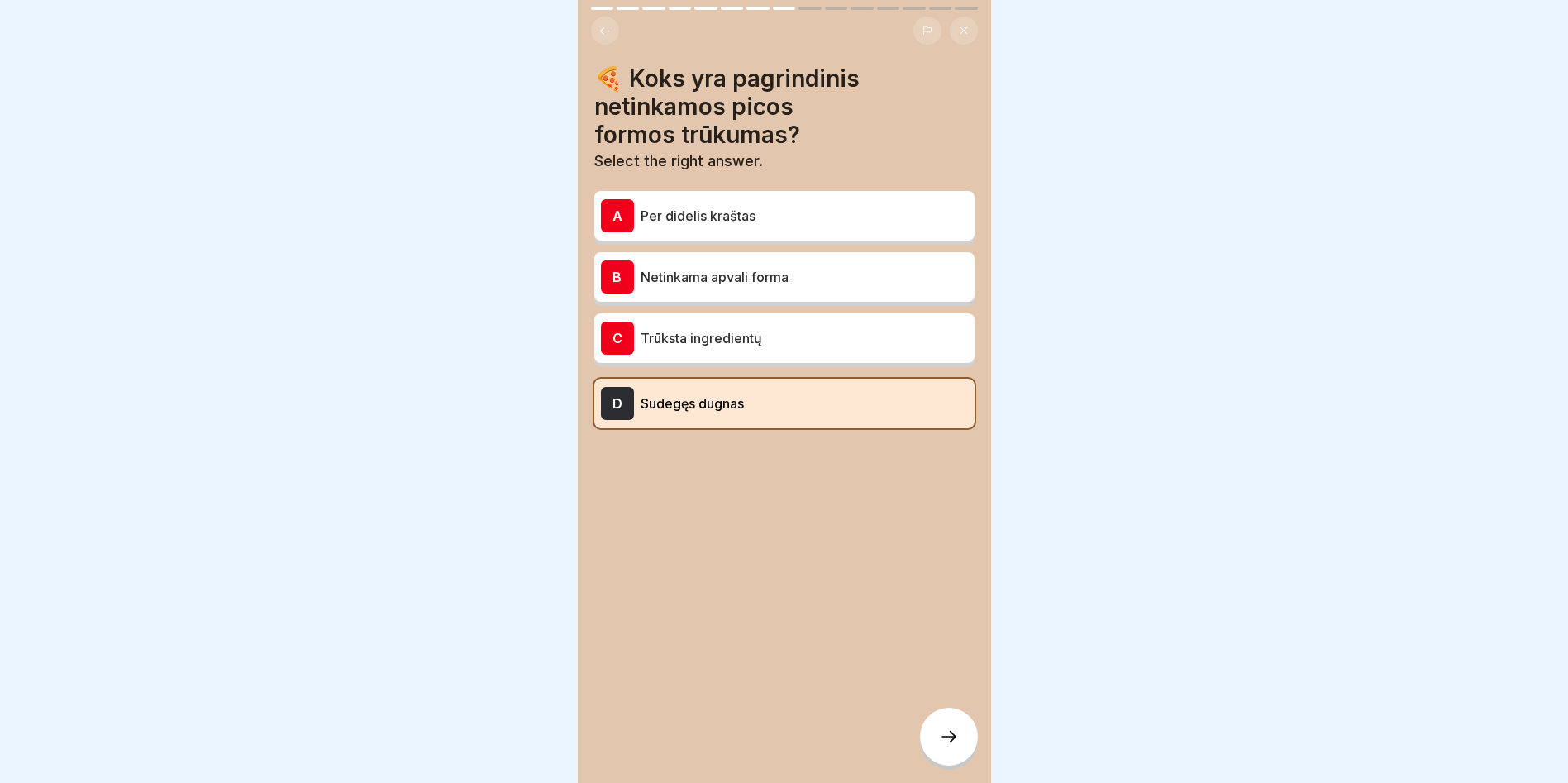
click at [759, 340] on p "Trūksta ingredientų" at bounding box center [804, 339] width 328 height 20
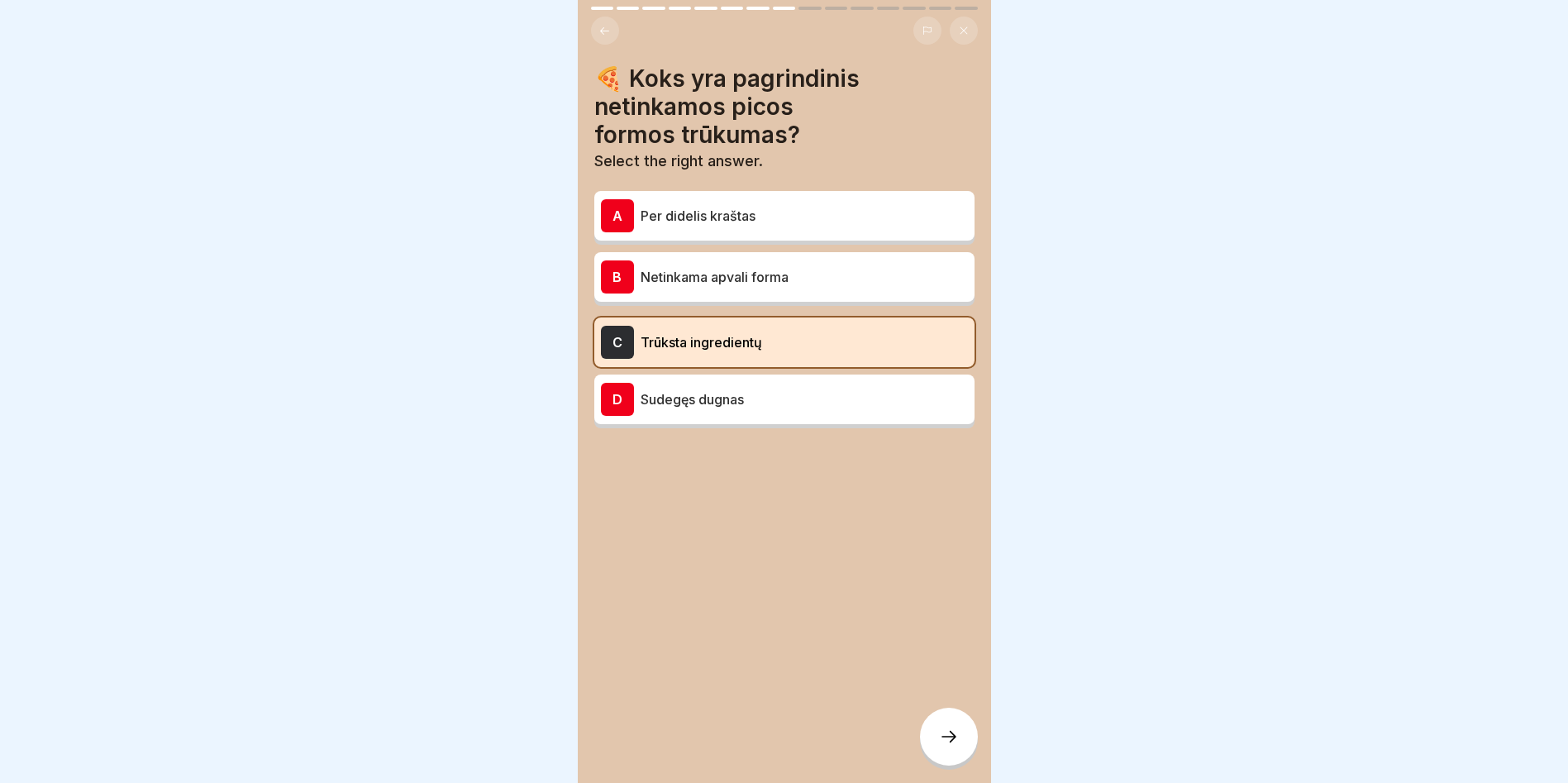
click at [783, 230] on div "A Per didelis kraštas" at bounding box center [784, 216] width 367 height 33
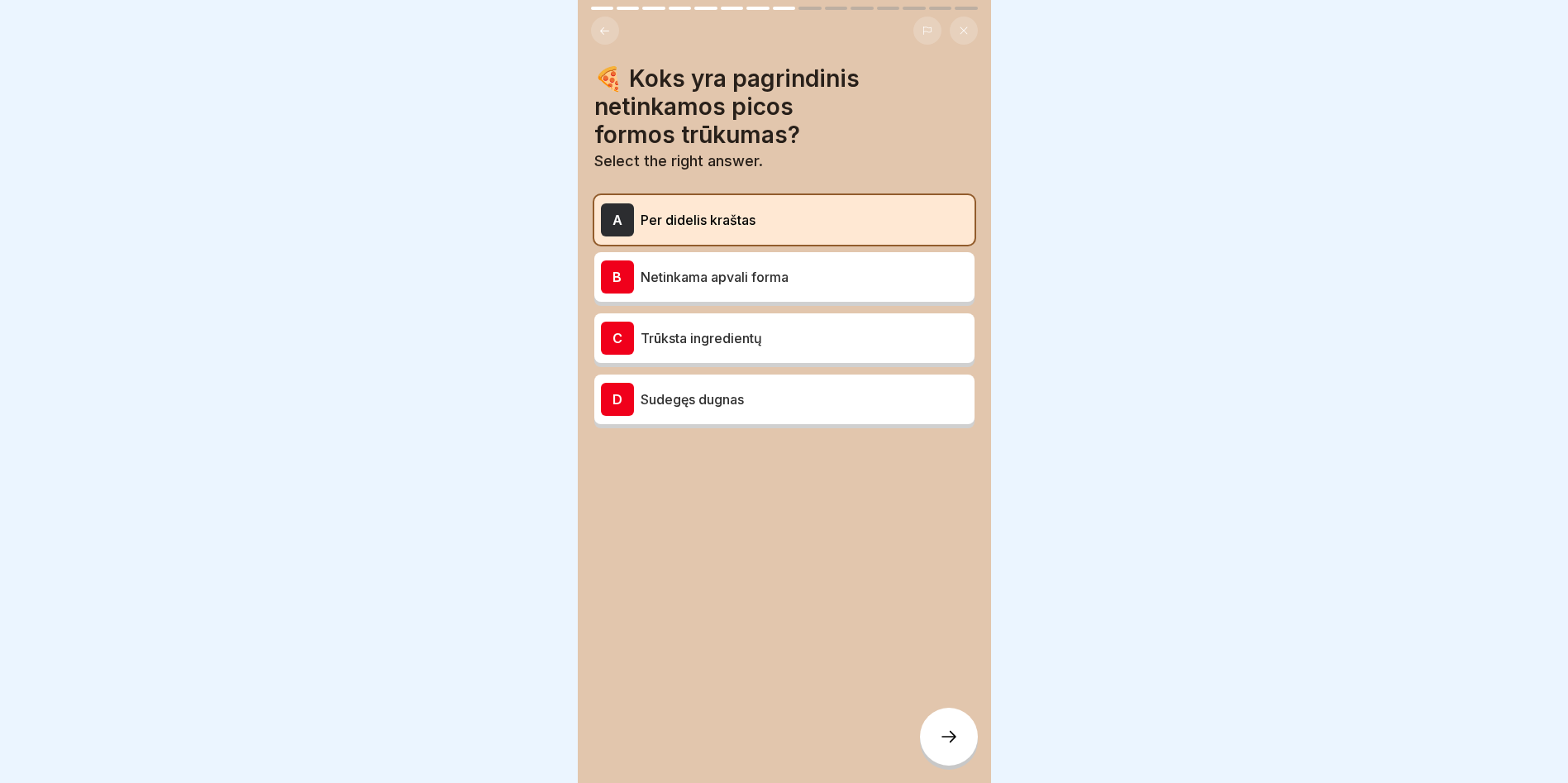
click at [940, 746] on icon at bounding box center [950, 737] width 20 height 20
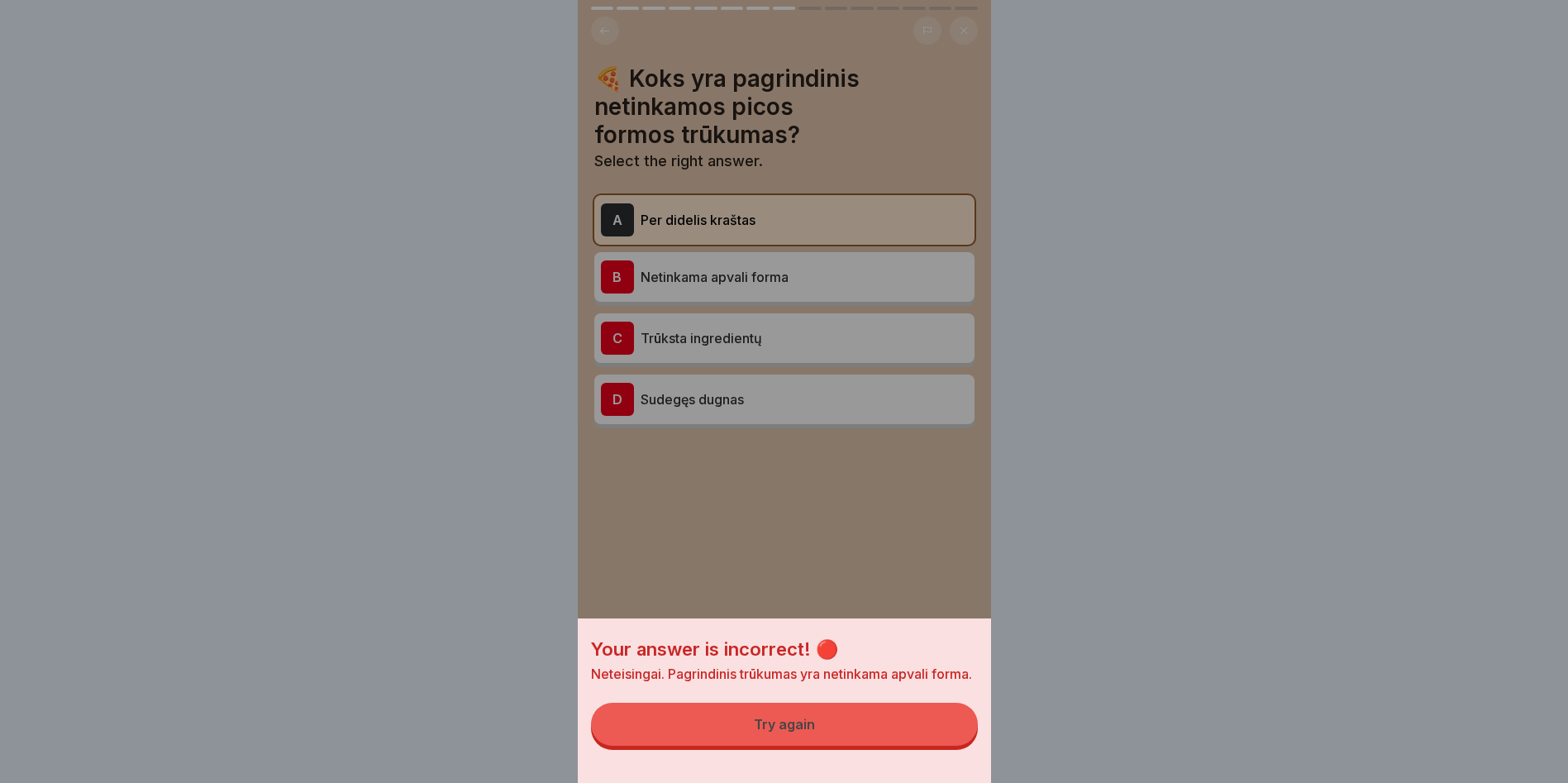
click at [864, 724] on button "Try again" at bounding box center [784, 724] width 386 height 43
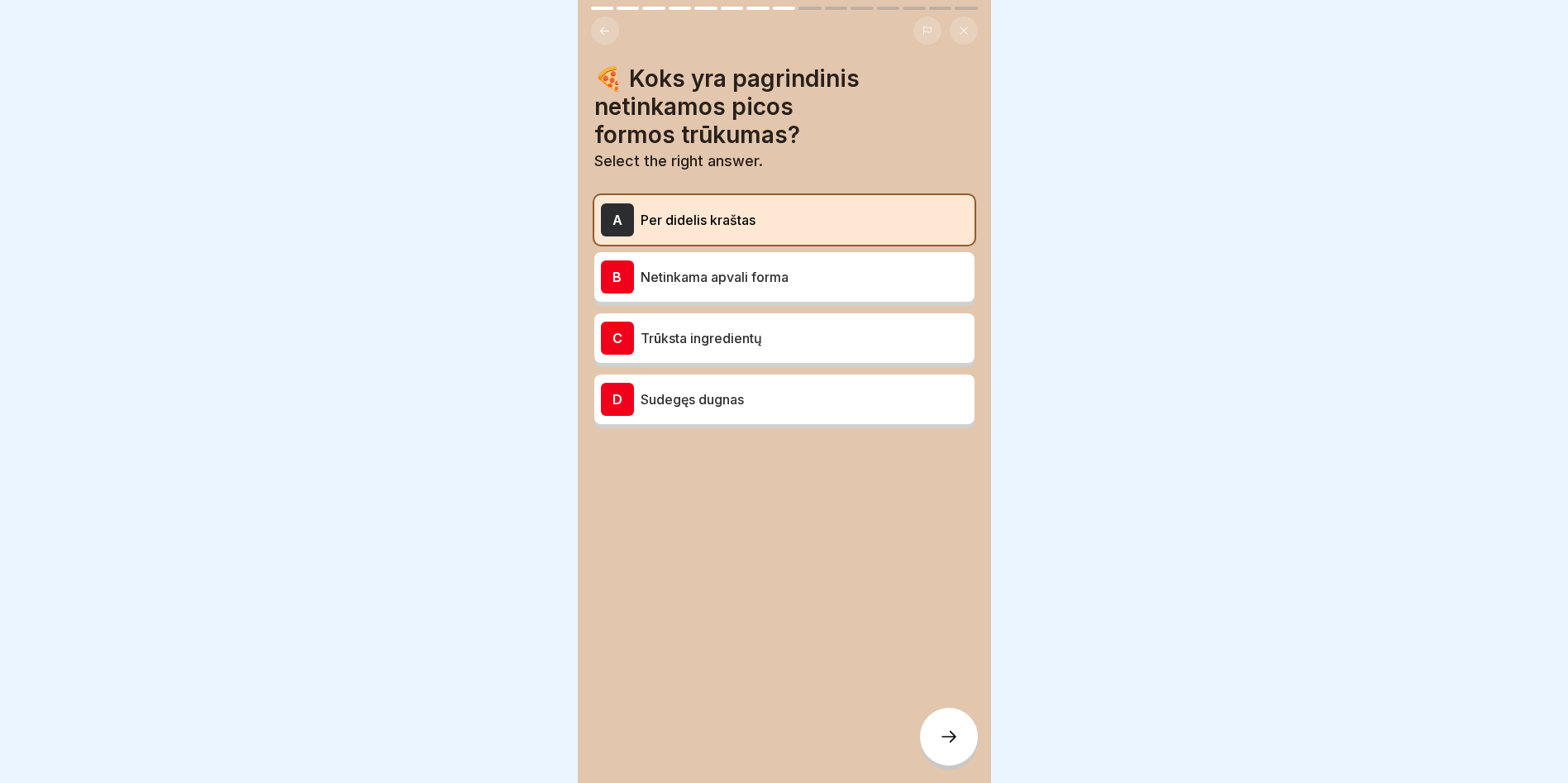
click at [783, 281] on p "Netinkama apvali forma" at bounding box center [804, 277] width 328 height 20
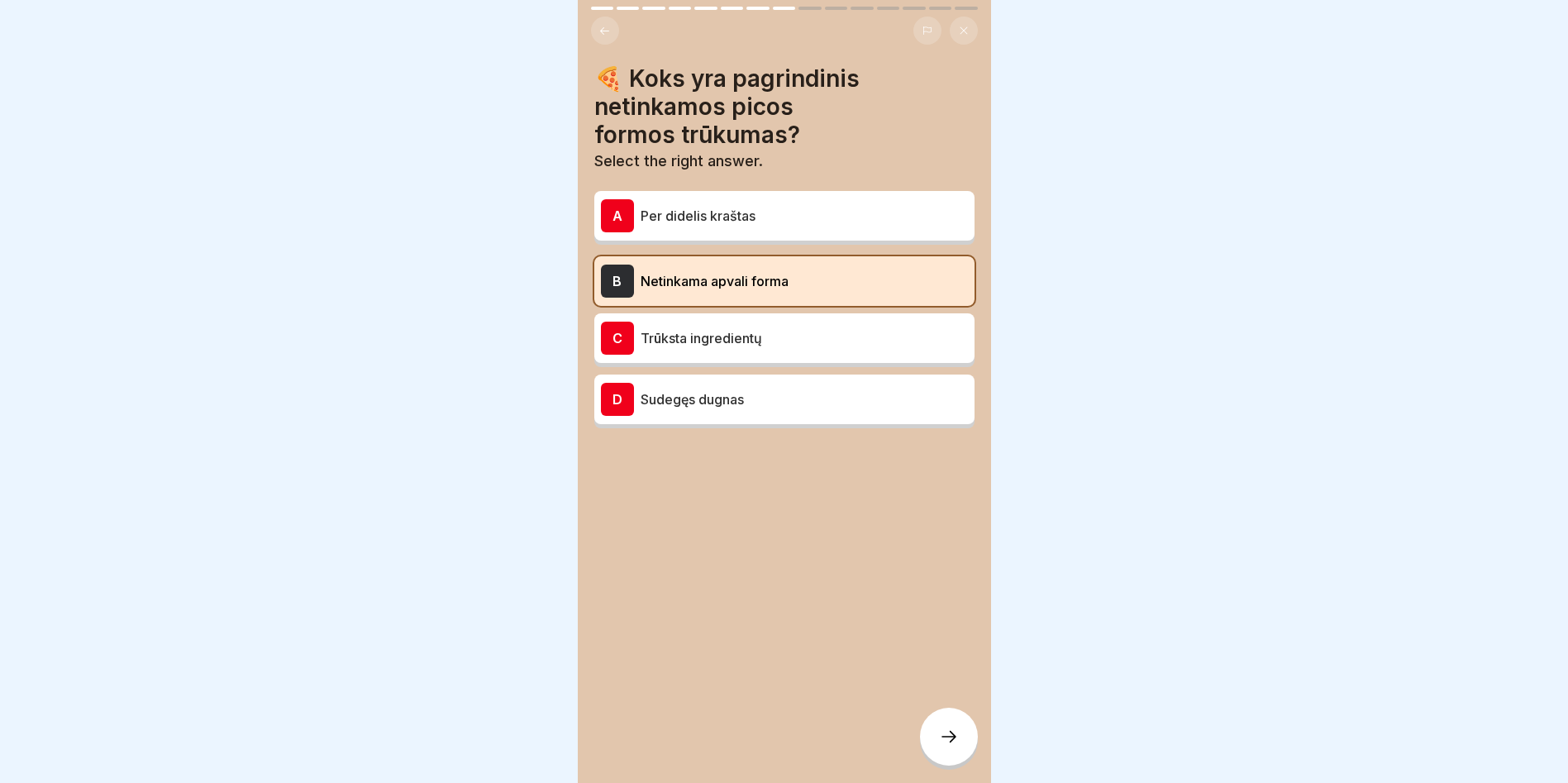
click at [935, 746] on div at bounding box center [949, 736] width 58 height 58
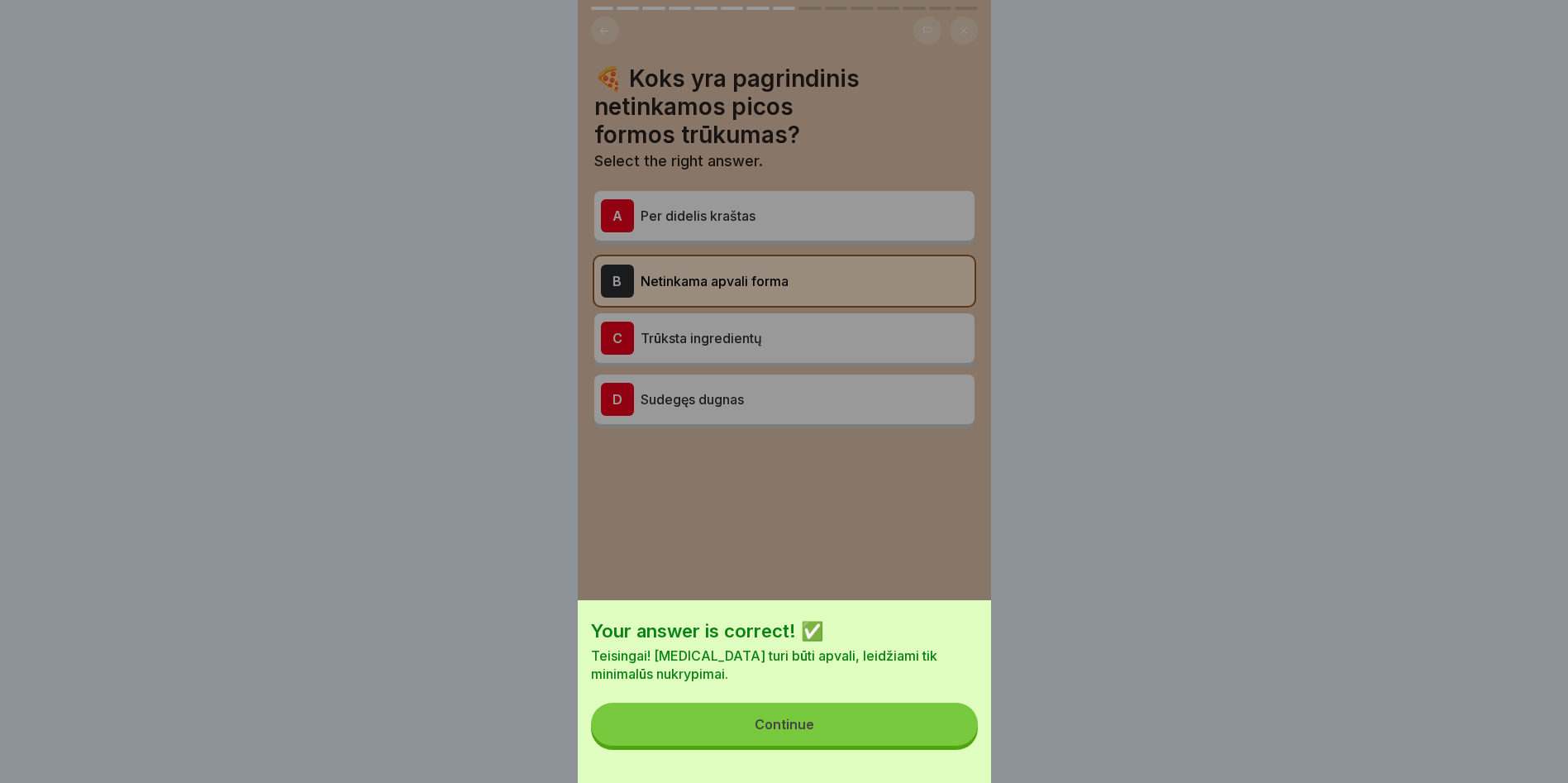
click at [833, 732] on button "Continue" at bounding box center [784, 724] width 386 height 43
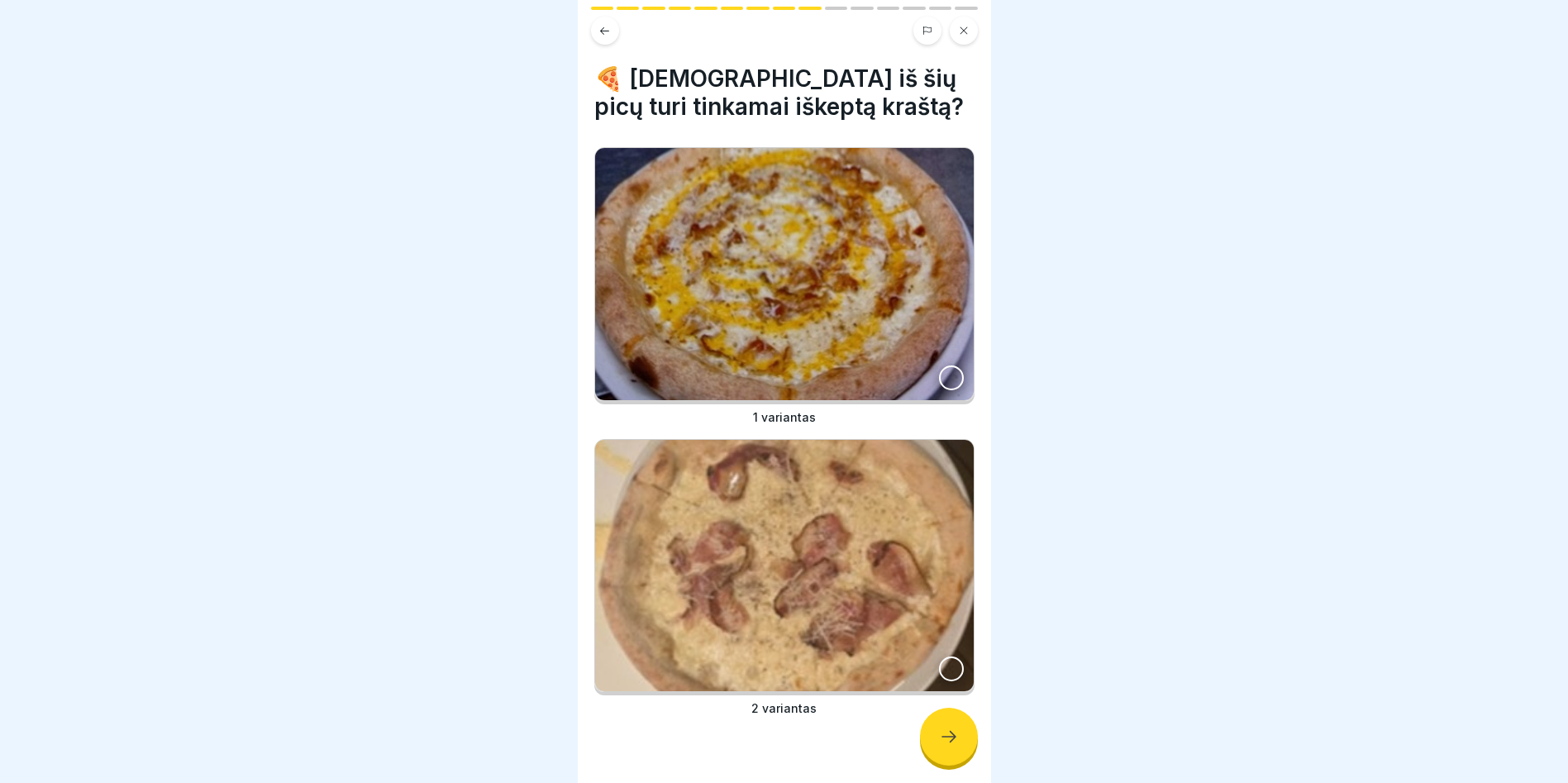
click at [940, 365] on div at bounding box center [951, 377] width 25 height 25
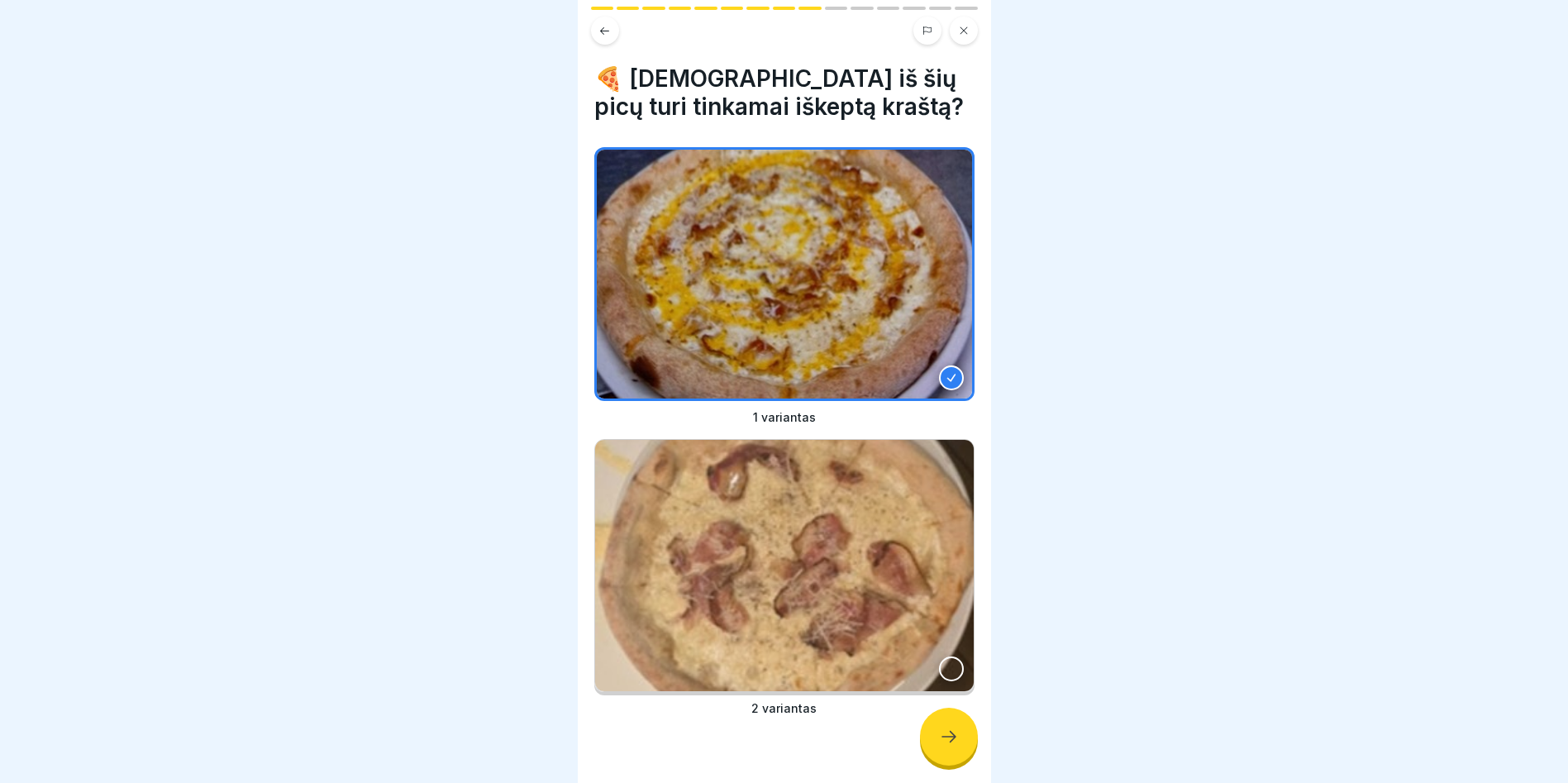
click at [947, 746] on icon at bounding box center [950, 737] width 20 height 20
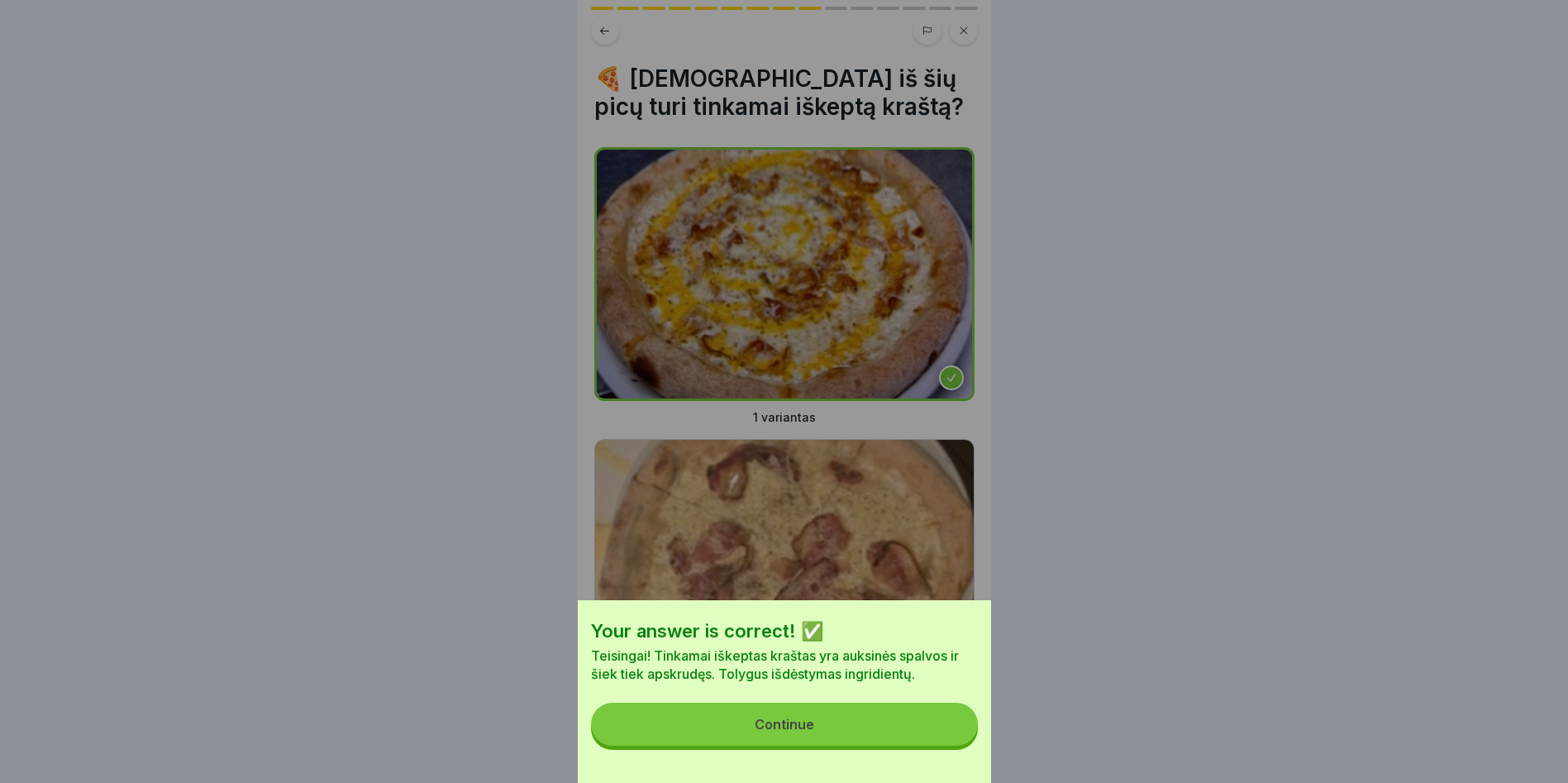
click at [847, 729] on button "Continue" at bounding box center [784, 724] width 386 height 43
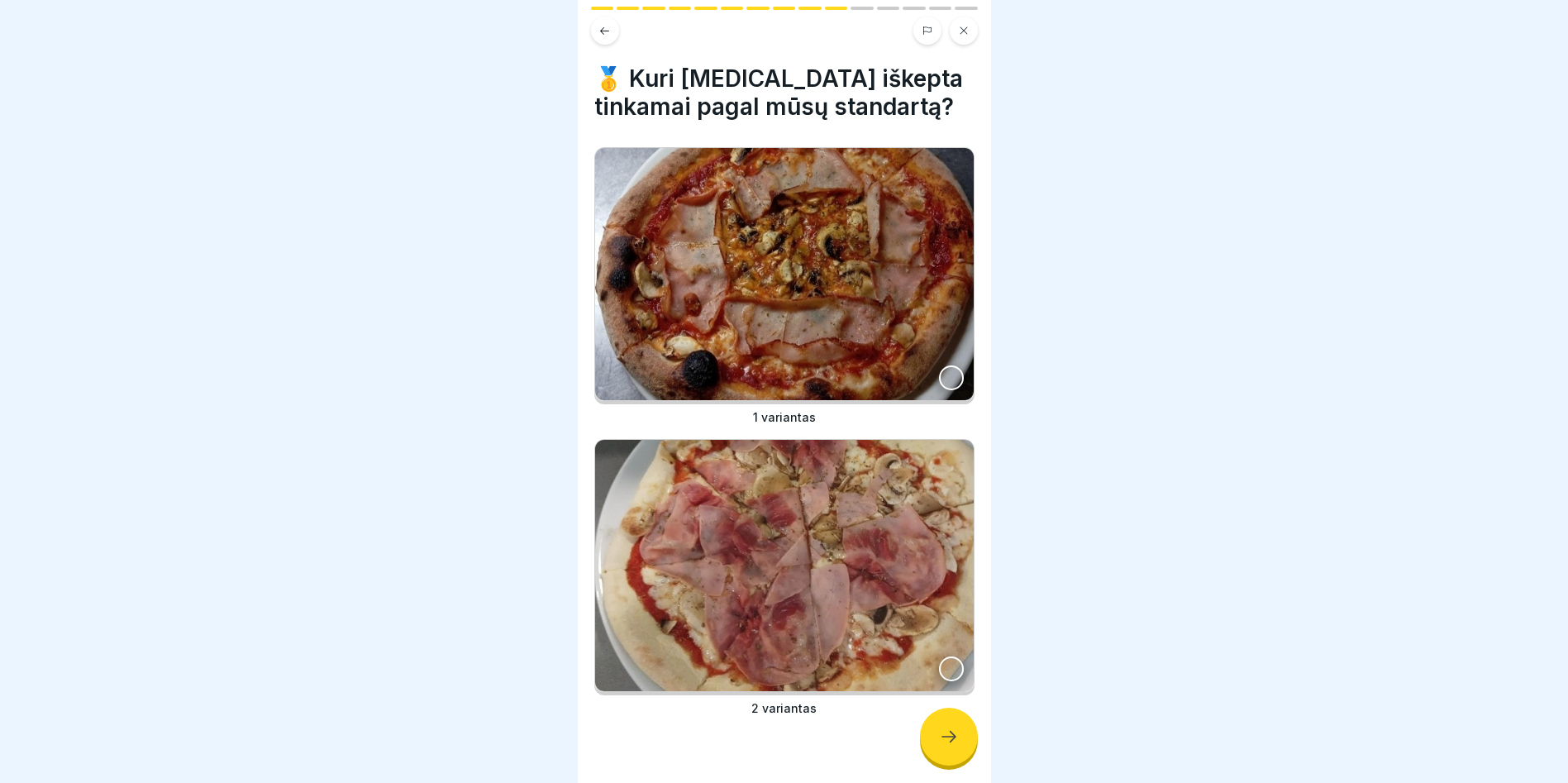
click at [940, 370] on div at bounding box center [951, 377] width 25 height 25
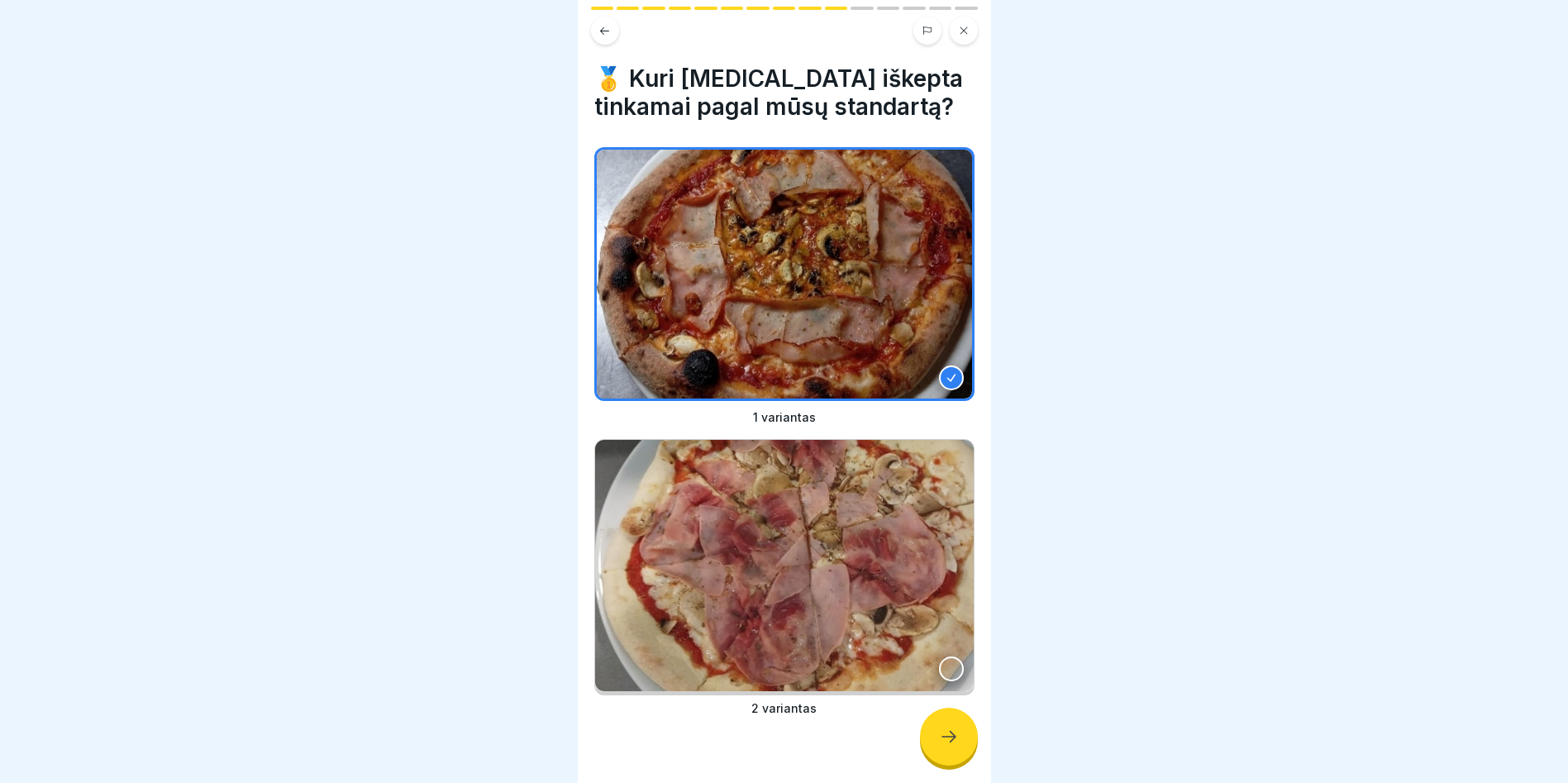
click at [940, 745] on icon at bounding box center [950, 737] width 20 height 20
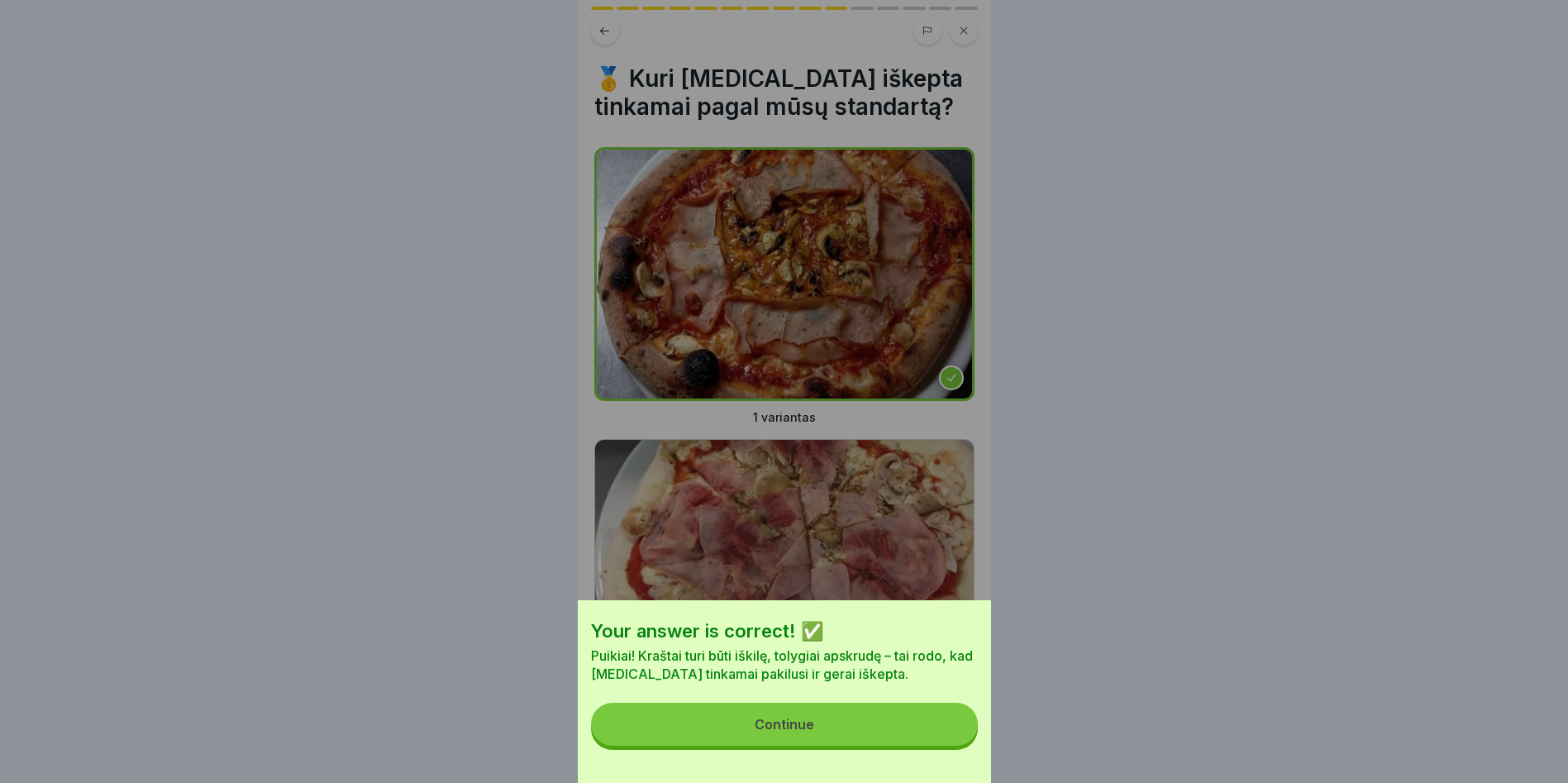
click at [877, 737] on button "Continue" at bounding box center [784, 724] width 386 height 43
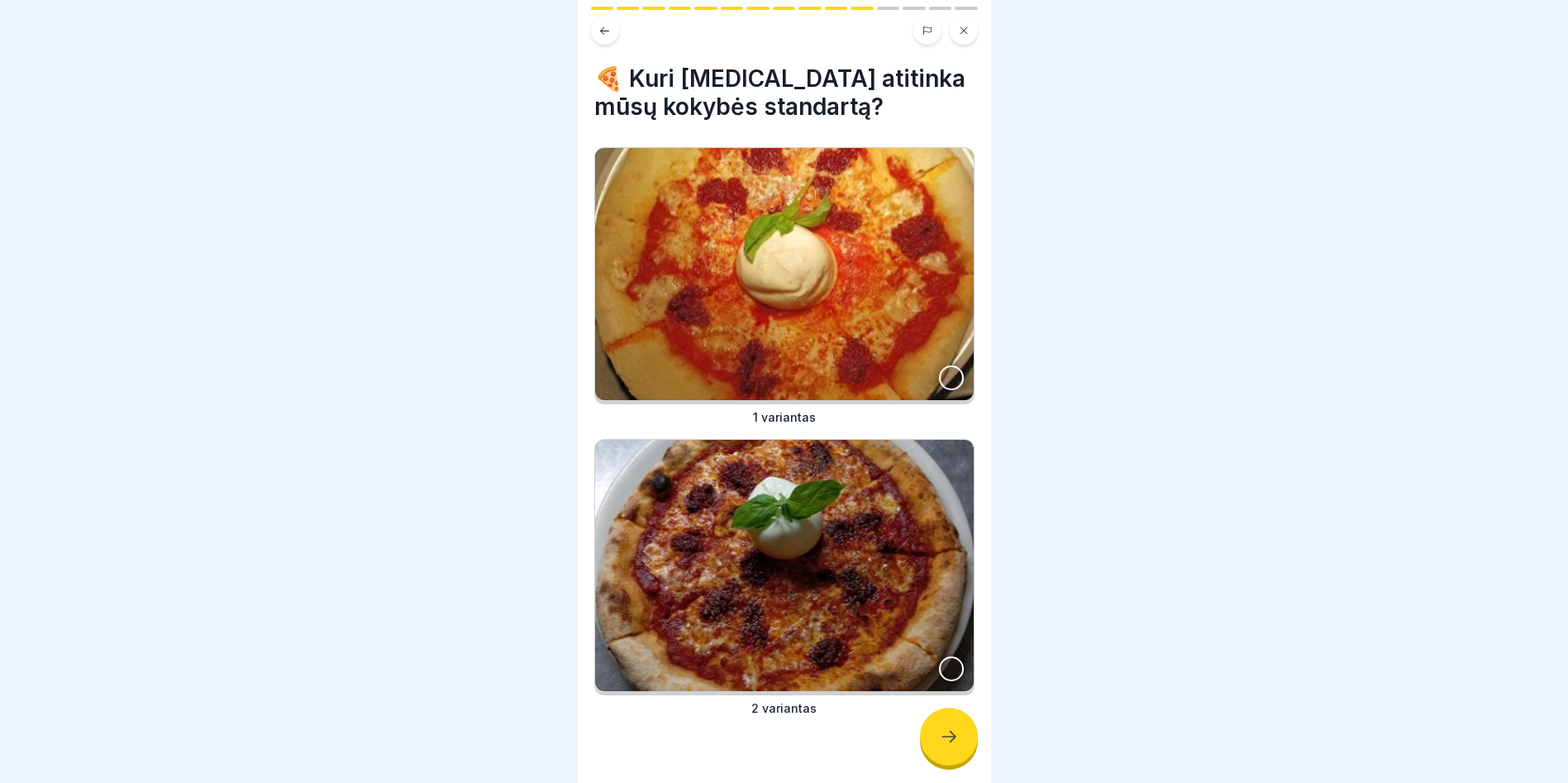
click at [940, 662] on div at bounding box center [951, 668] width 25 height 25
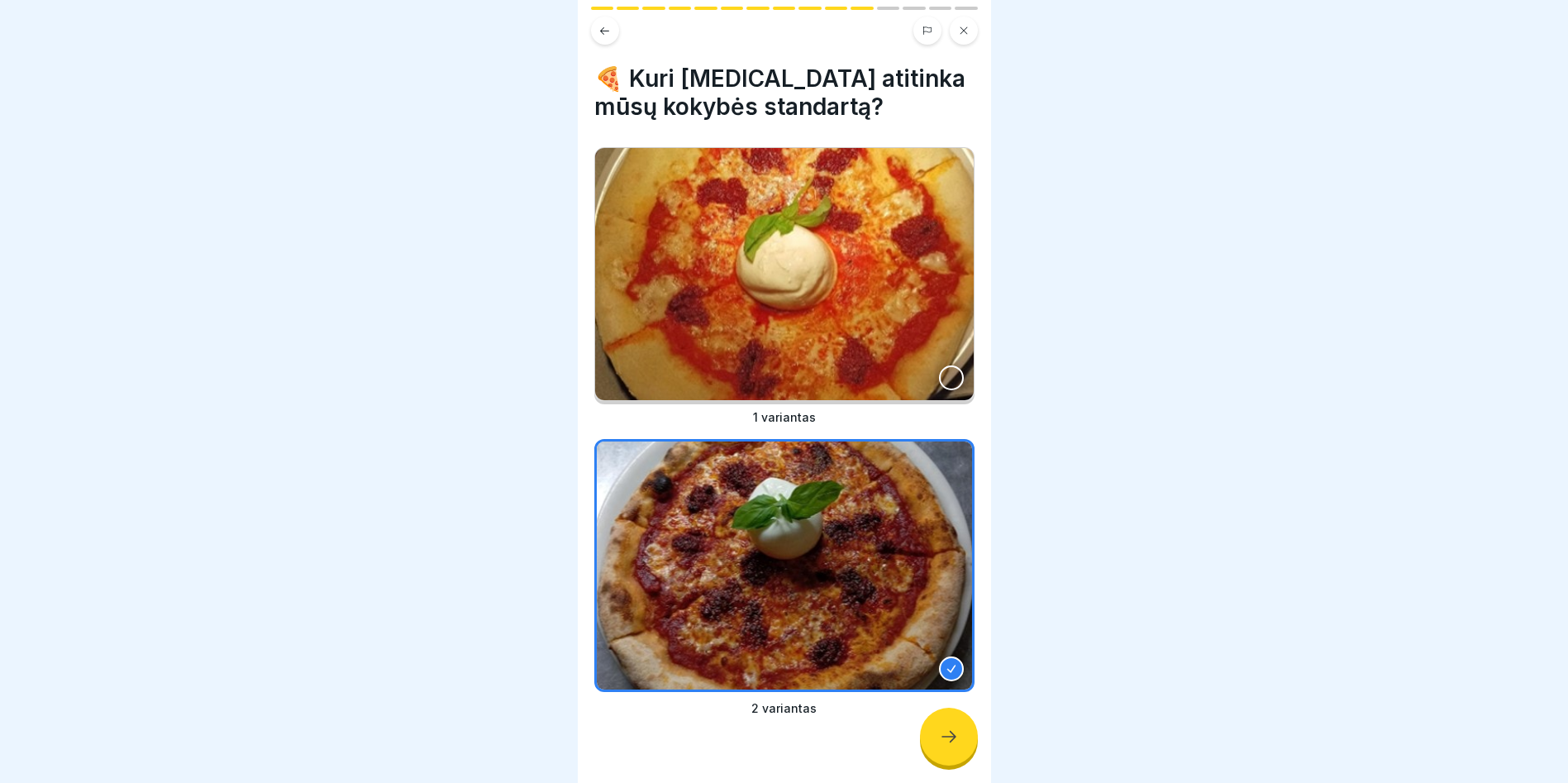
click at [943, 735] on div at bounding box center [949, 736] width 58 height 58
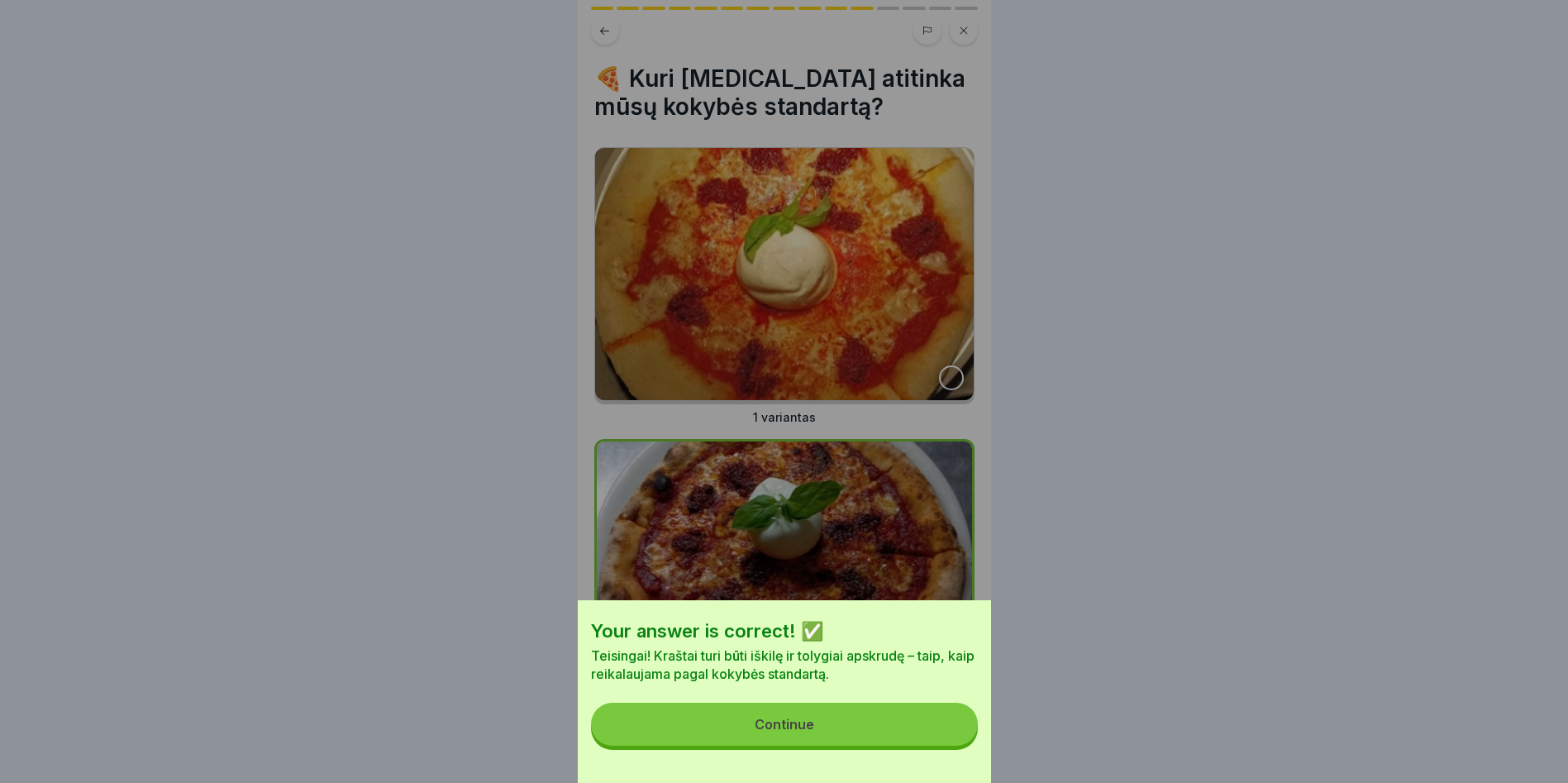
click at [907, 731] on button "Continue" at bounding box center [784, 724] width 386 height 43
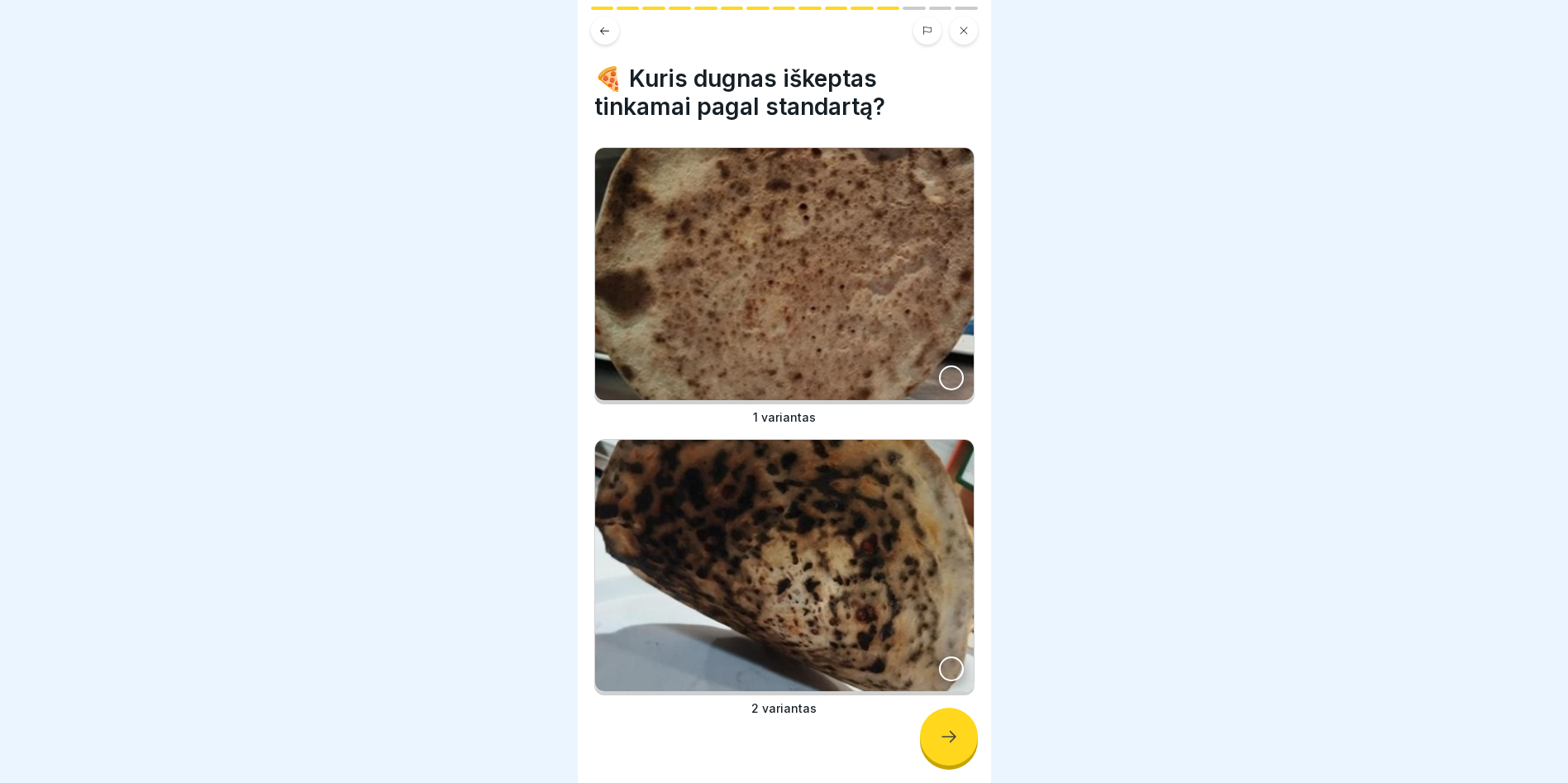
click at [943, 370] on div at bounding box center [951, 377] width 25 height 25
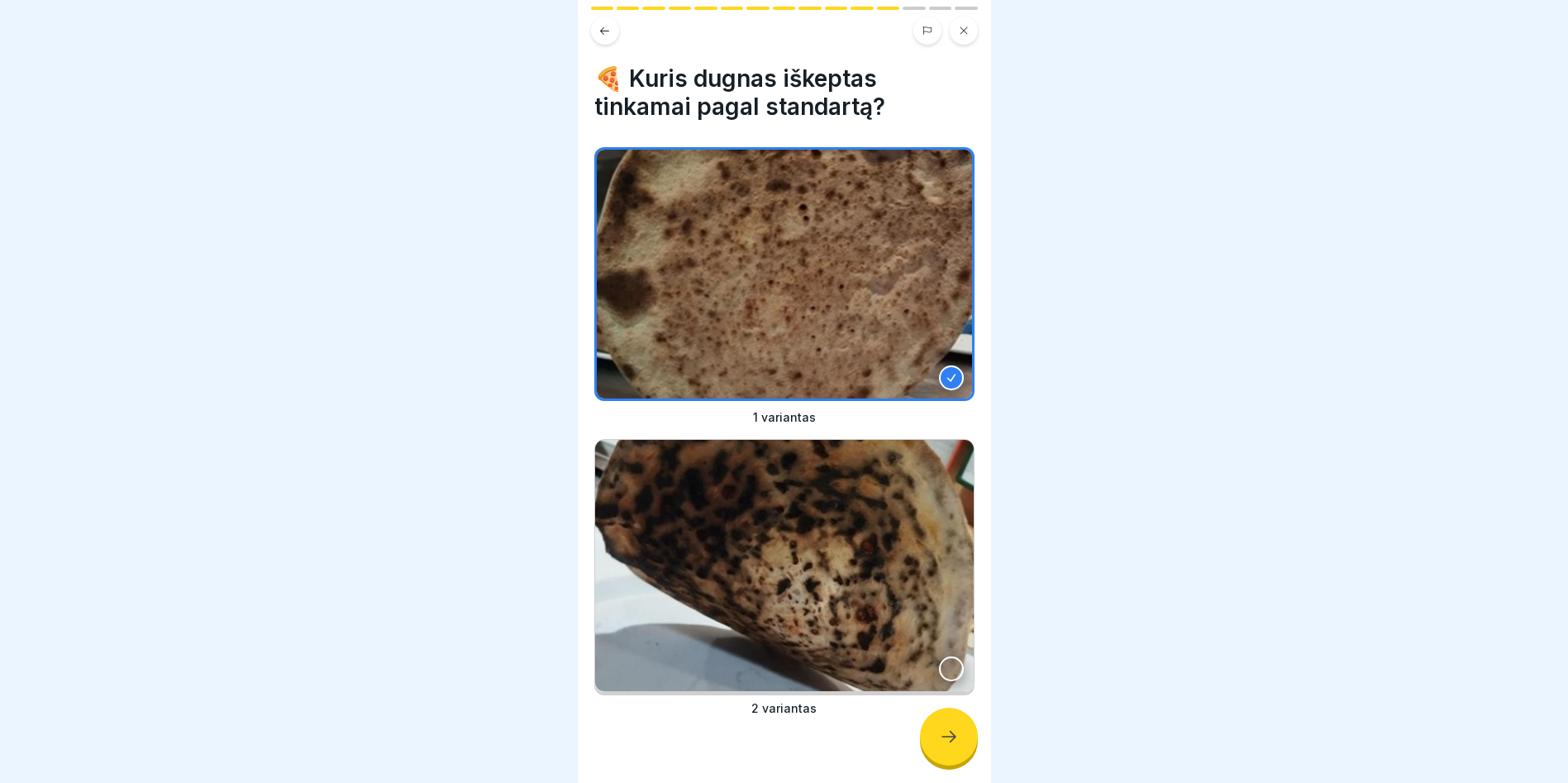
click at [940, 742] on icon at bounding box center [950, 737] width 20 height 20
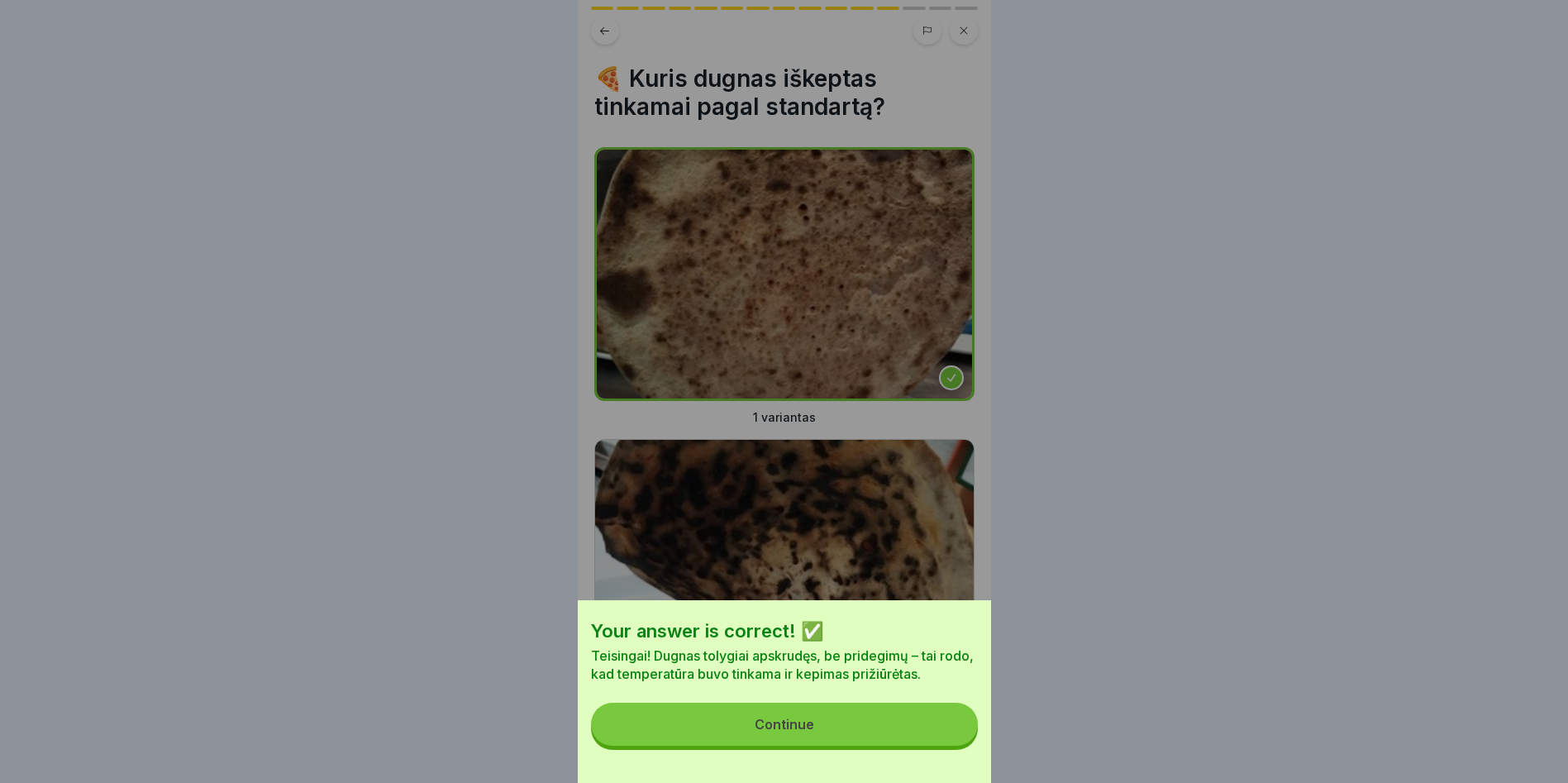
click at [886, 731] on button "Continue" at bounding box center [784, 724] width 386 height 43
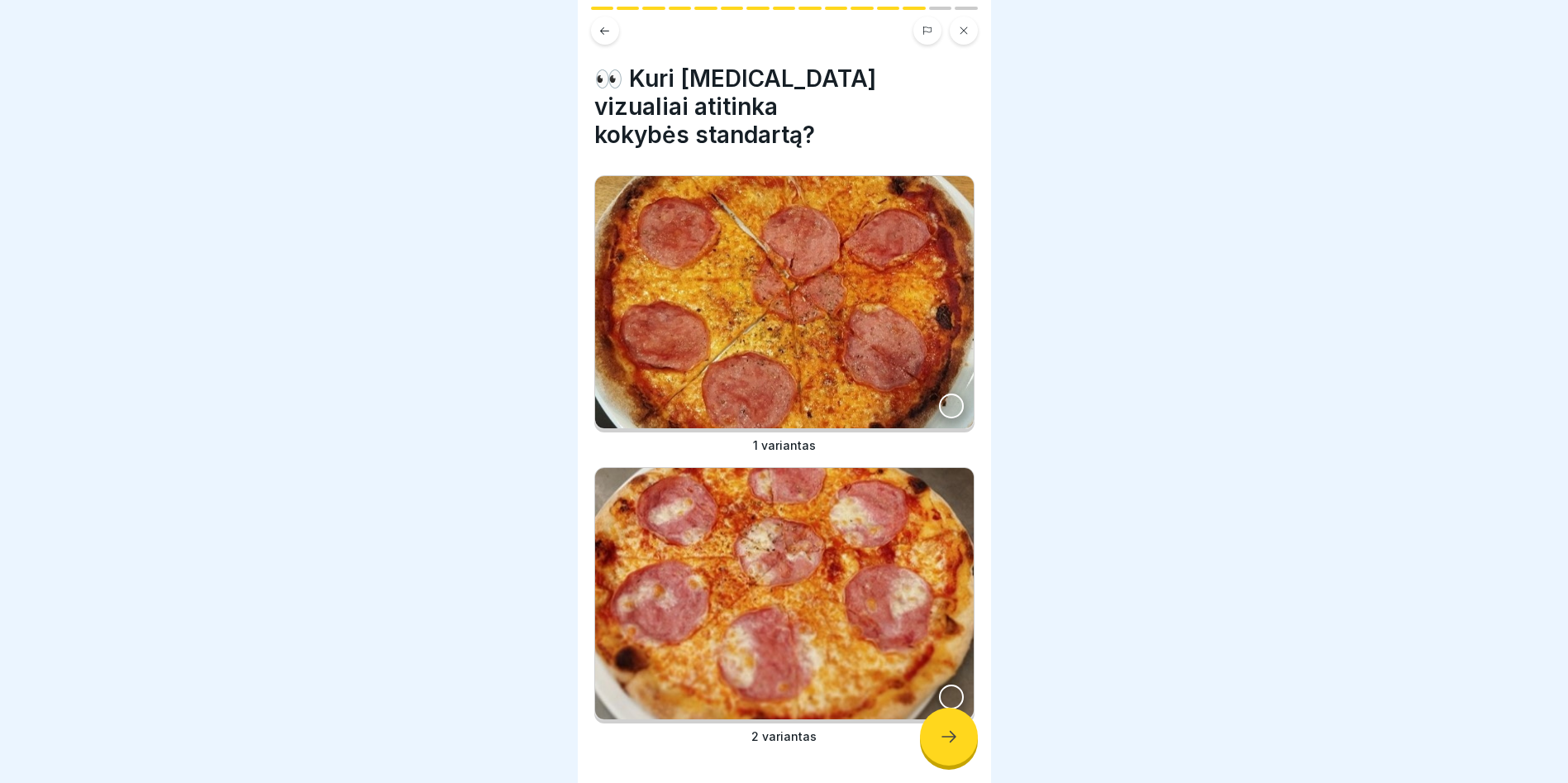
click at [940, 685] on div at bounding box center [951, 697] width 25 height 25
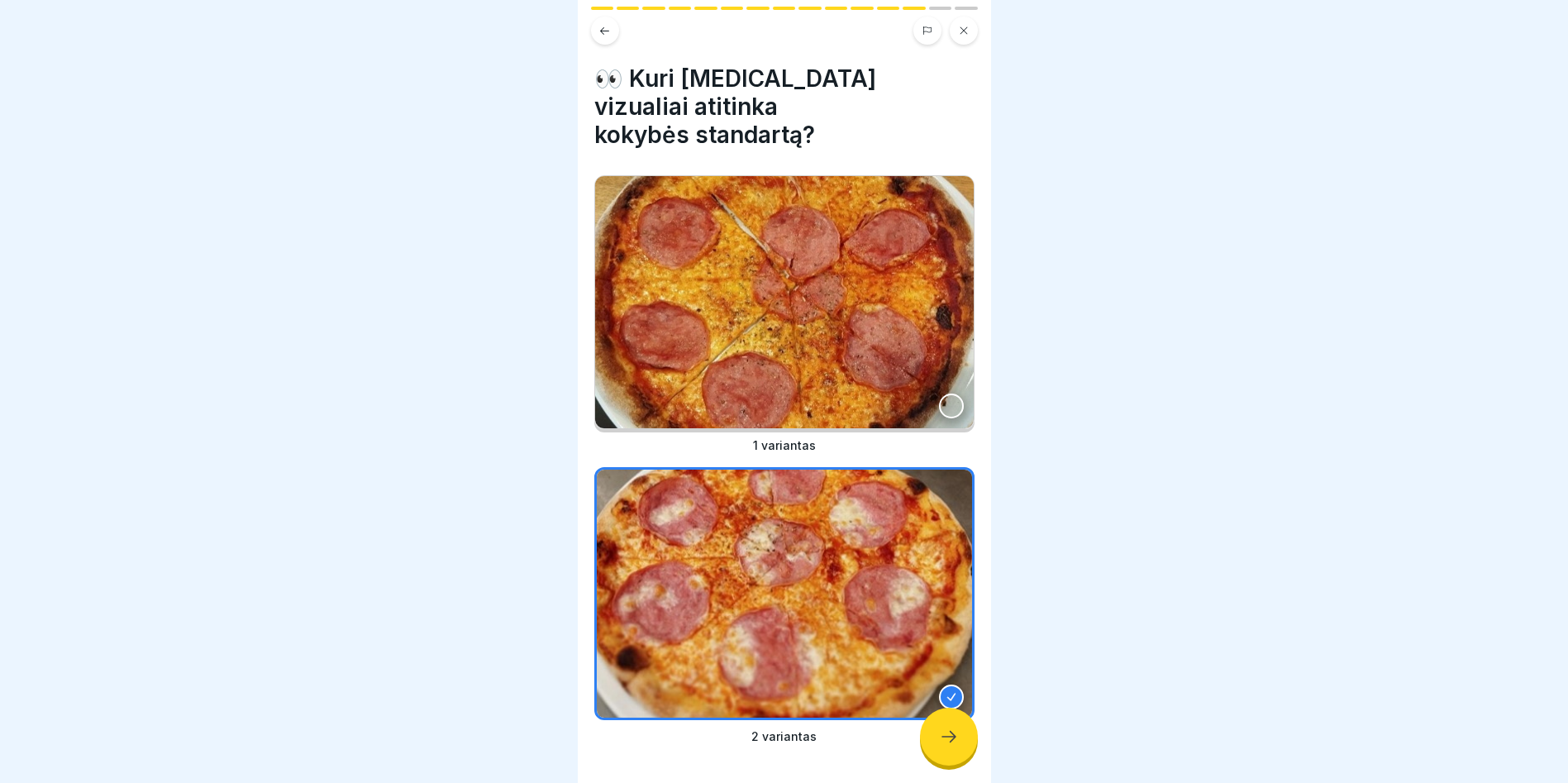
click at [943, 728] on div at bounding box center [949, 736] width 58 height 58
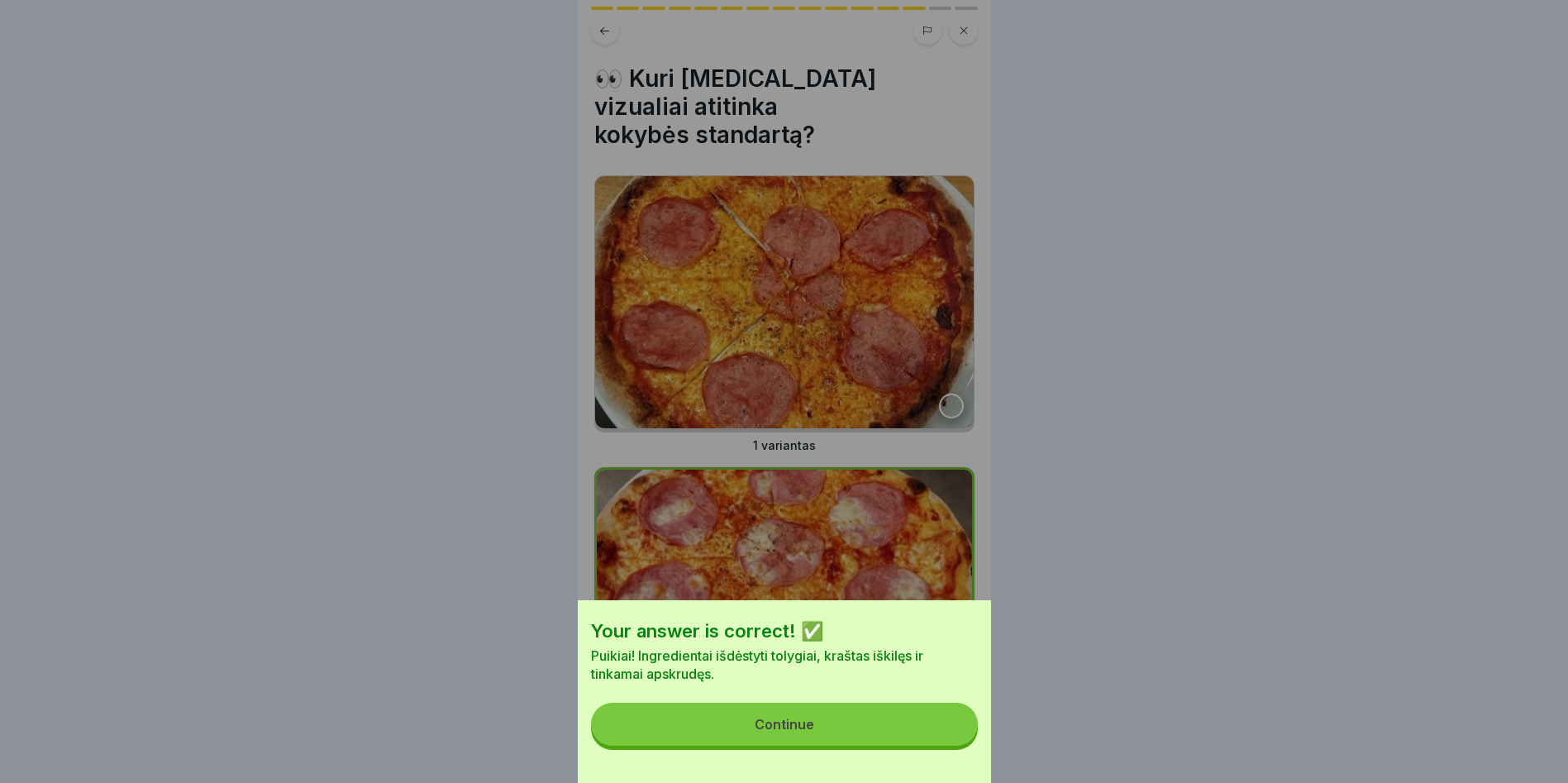
click at [894, 727] on button "Continue" at bounding box center [784, 724] width 386 height 43
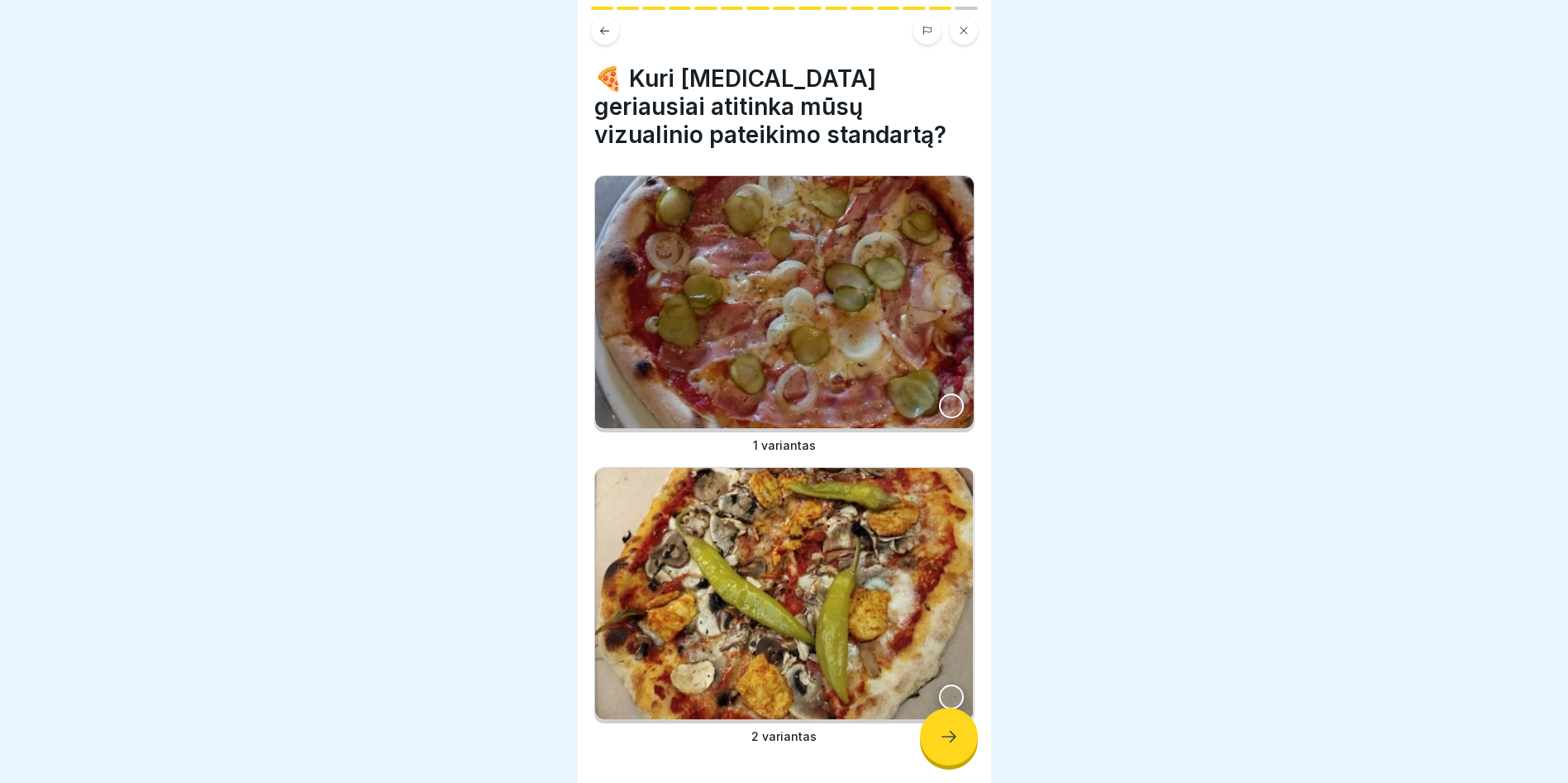
click at [940, 394] on div at bounding box center [951, 406] width 25 height 25
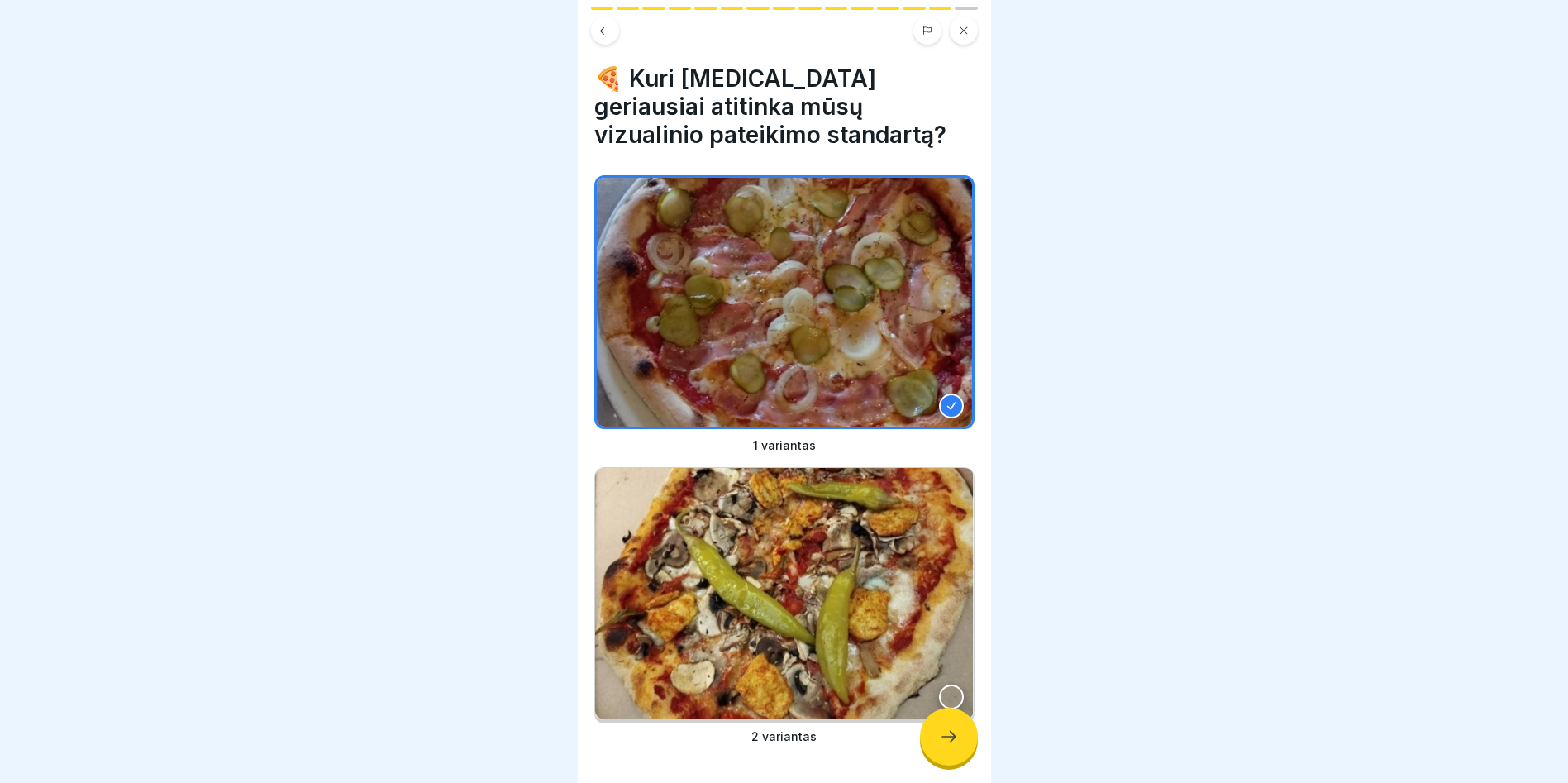
click at [941, 744] on icon at bounding box center [950, 737] width 20 height 20
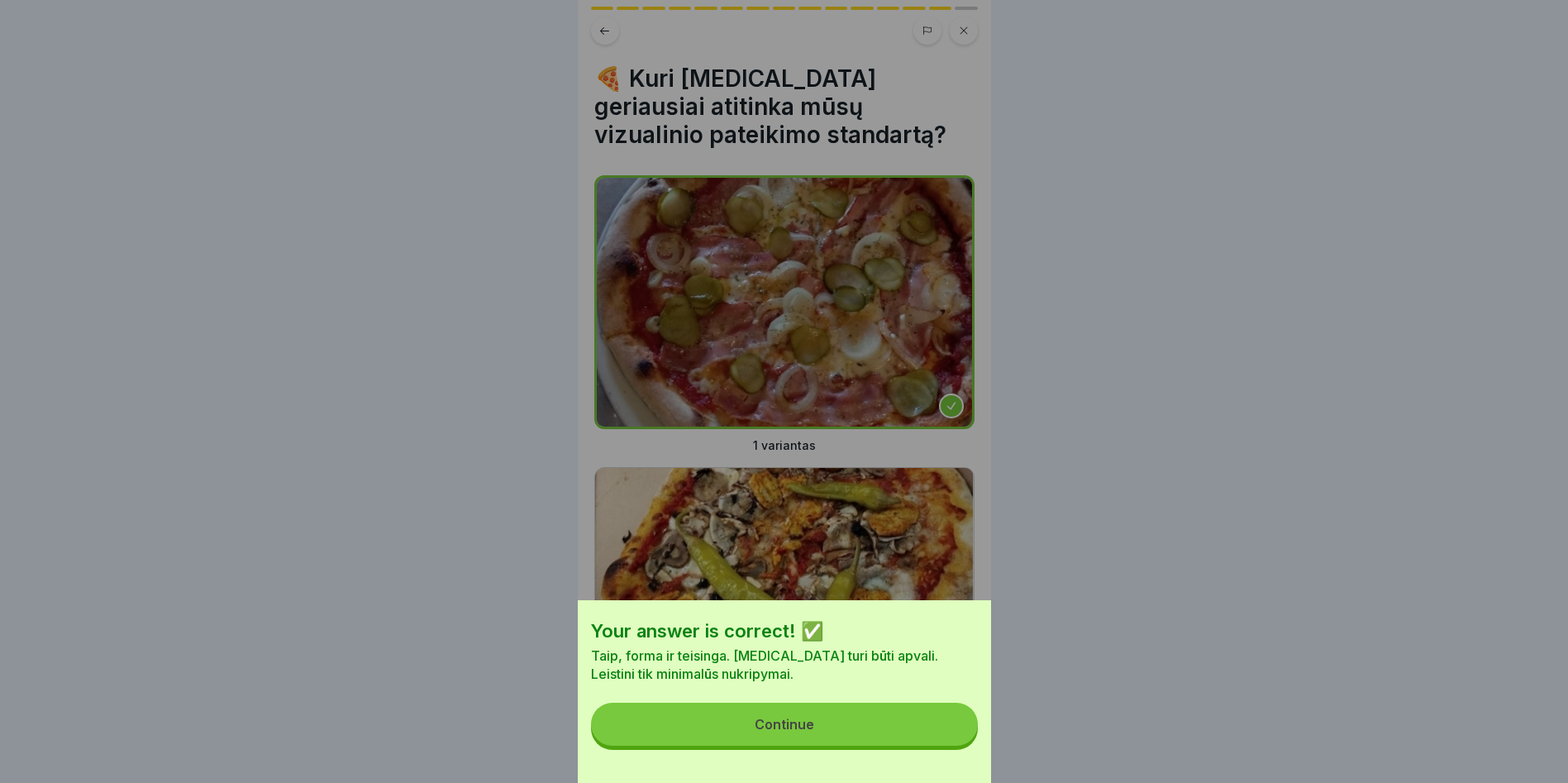
click at [916, 745] on button "Continue" at bounding box center [784, 724] width 386 height 43
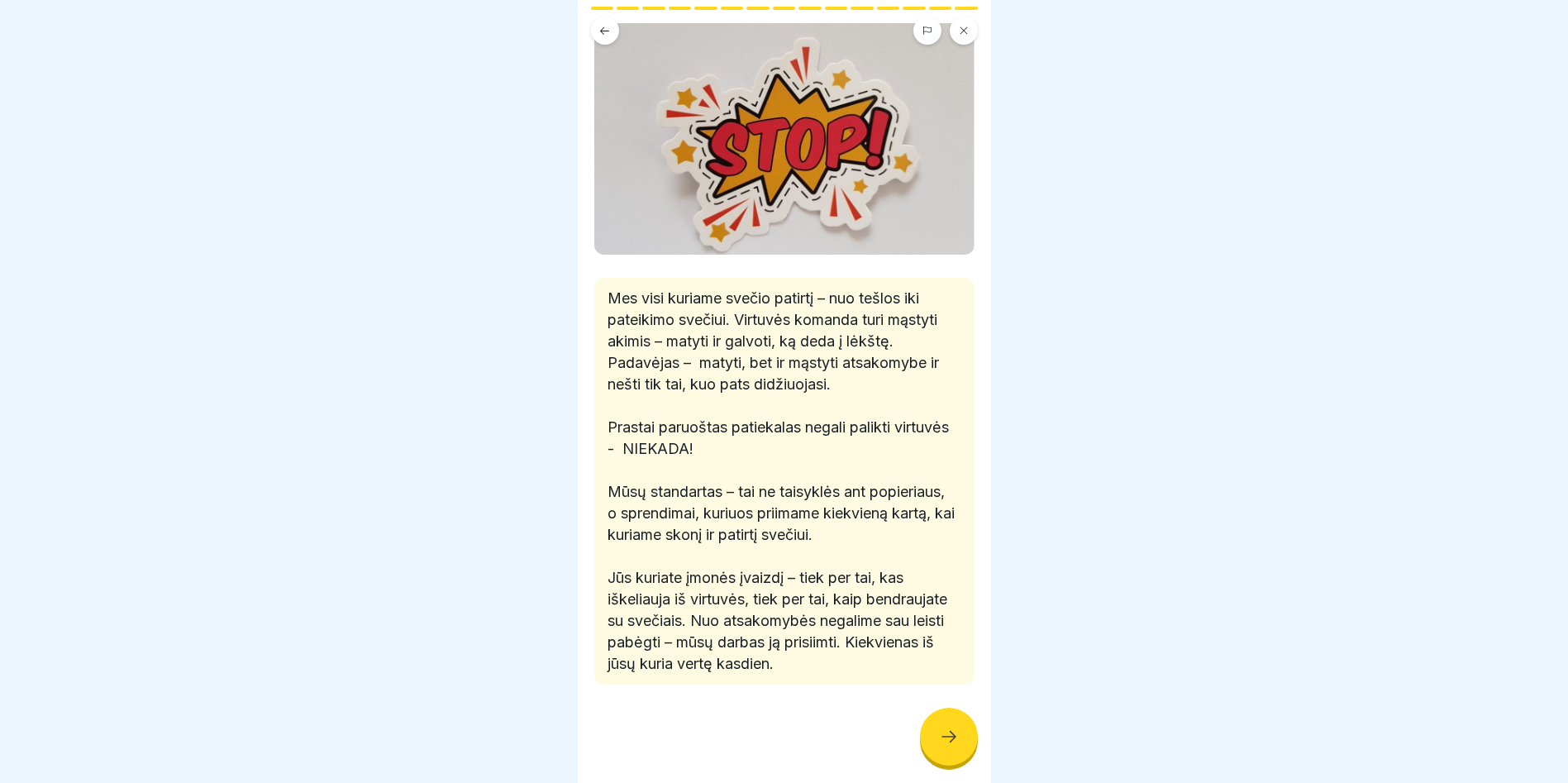
scroll to position [164, 0]
click at [942, 737] on div at bounding box center [949, 736] width 58 height 58
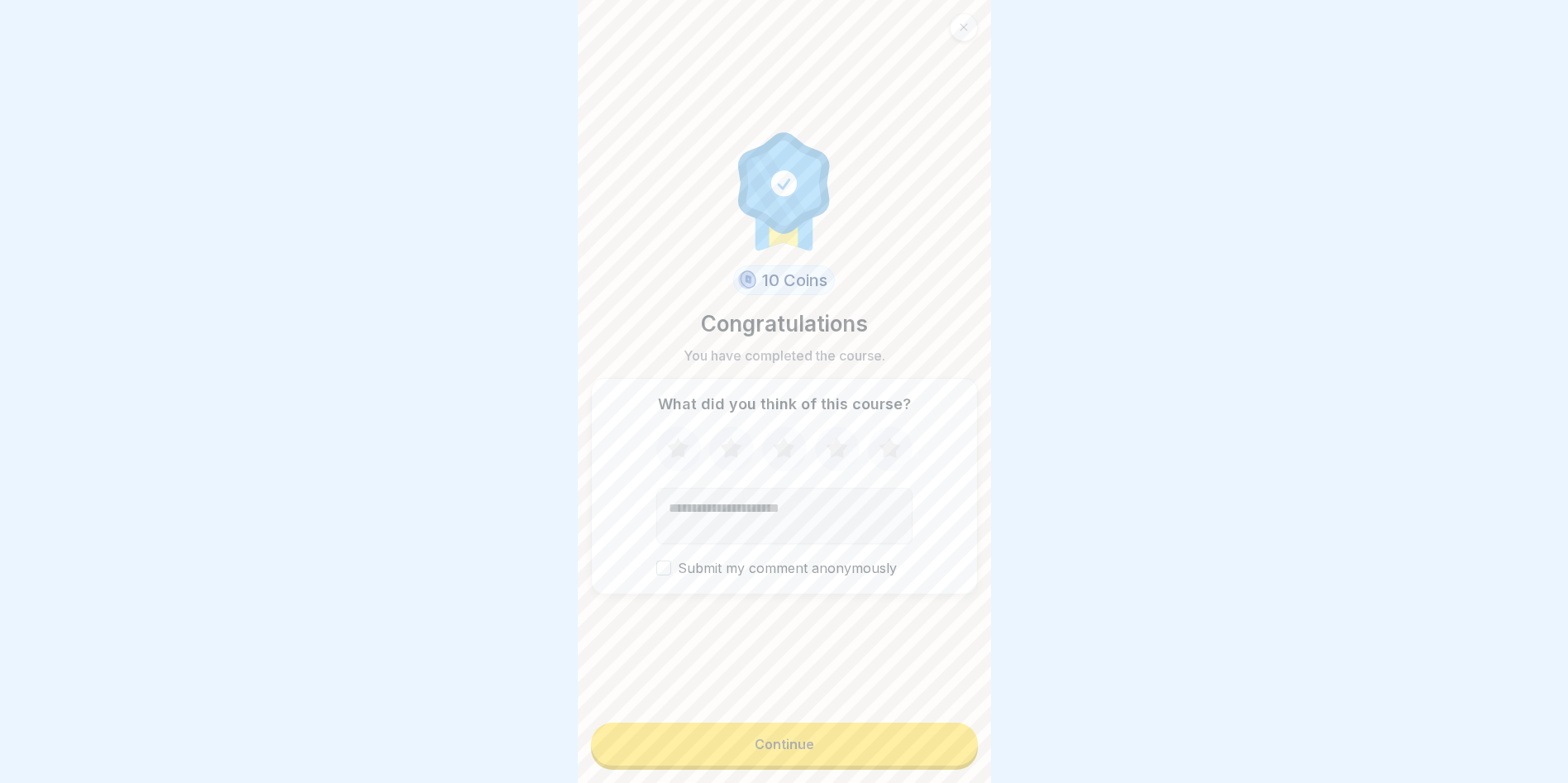
click at [847, 747] on button "Continue" at bounding box center [784, 743] width 386 height 43
